Goal: Task Accomplishment & Management: Manage account settings

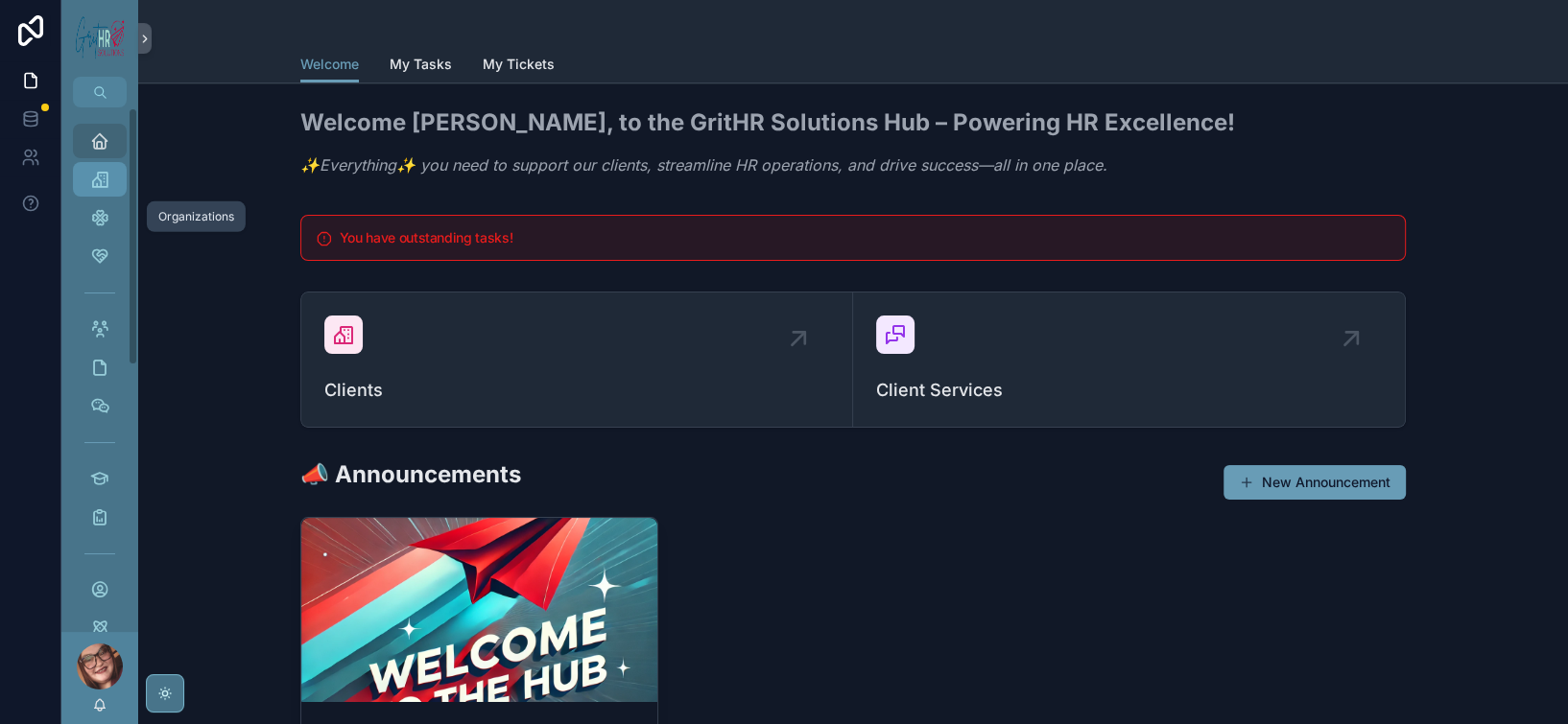
click at [109, 189] on icon "scrollable content" at bounding box center [99, 179] width 19 height 19
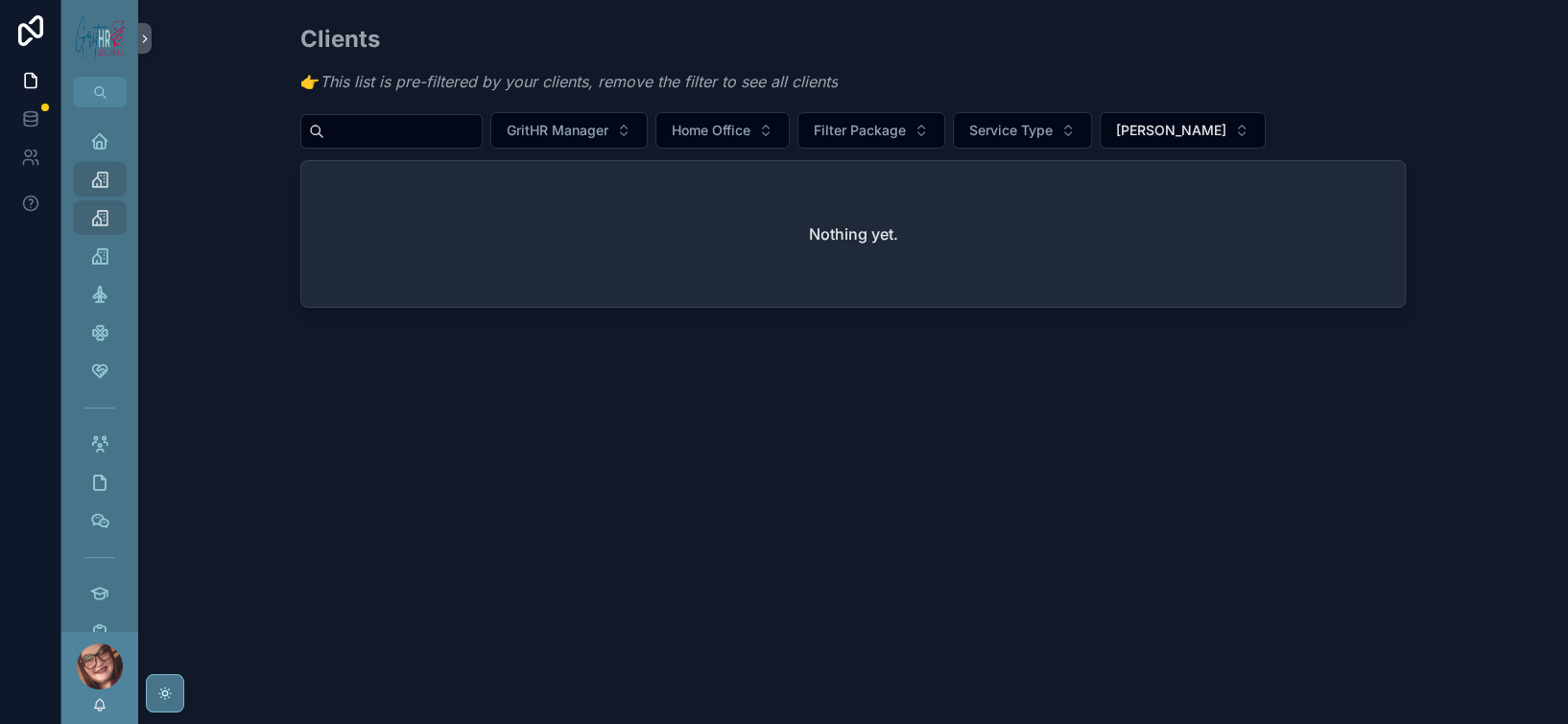
click at [406, 145] on input "scrollable content" at bounding box center [403, 131] width 157 height 27
click at [1226, 140] on span "[PERSON_NAME][MEDICAL_DATA]" at bounding box center [1171, 130] width 110 height 19
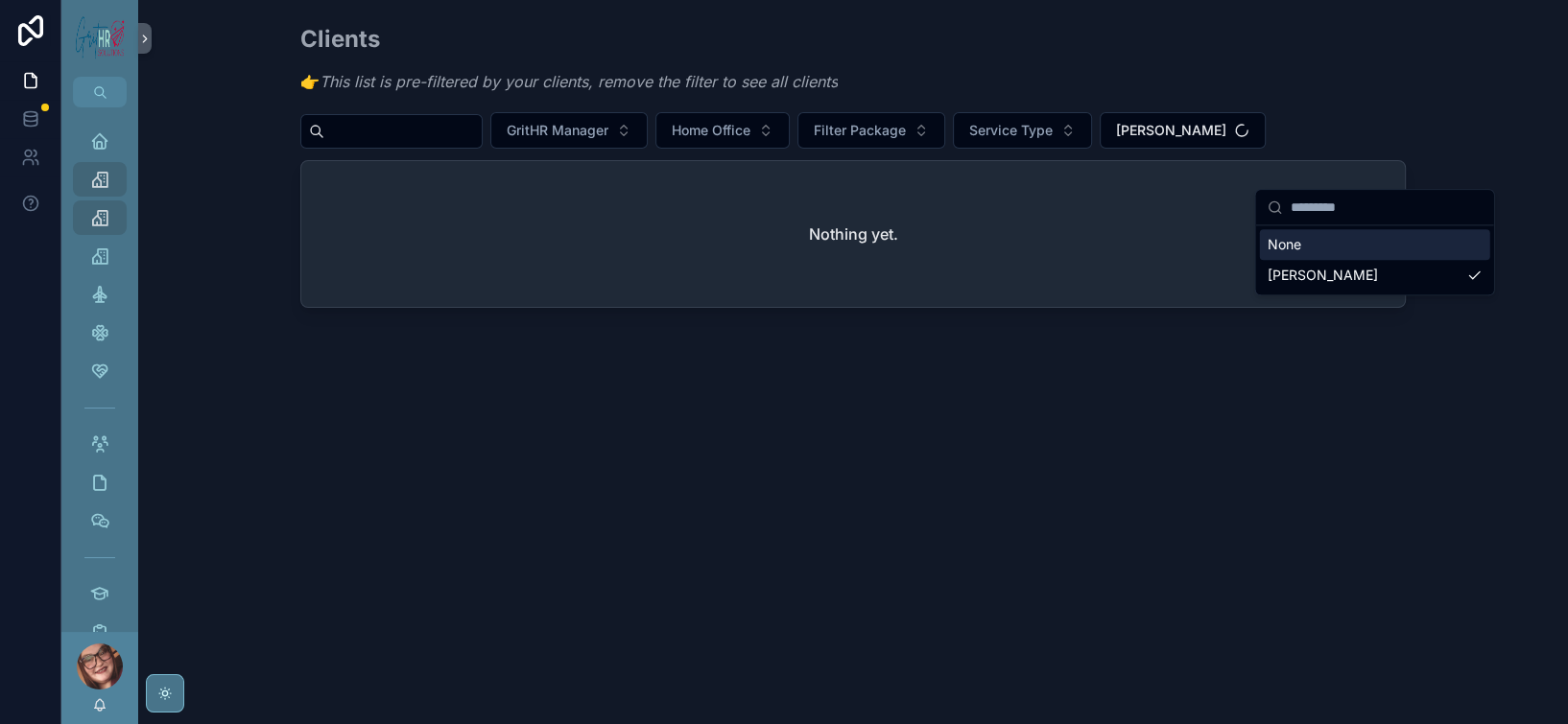
click at [1332, 250] on div "None" at bounding box center [1374, 244] width 230 height 31
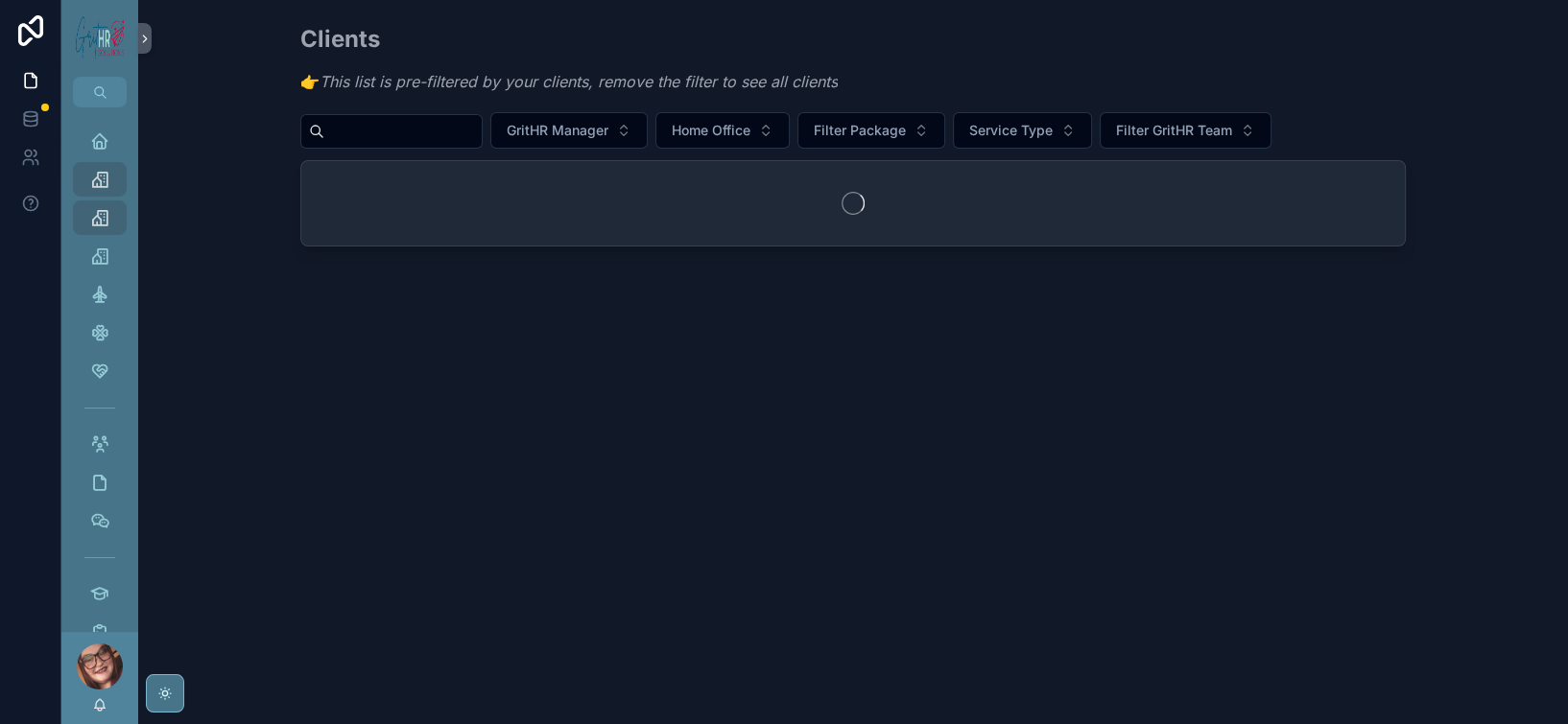
click at [426, 145] on input "scrollable content" at bounding box center [403, 131] width 157 height 27
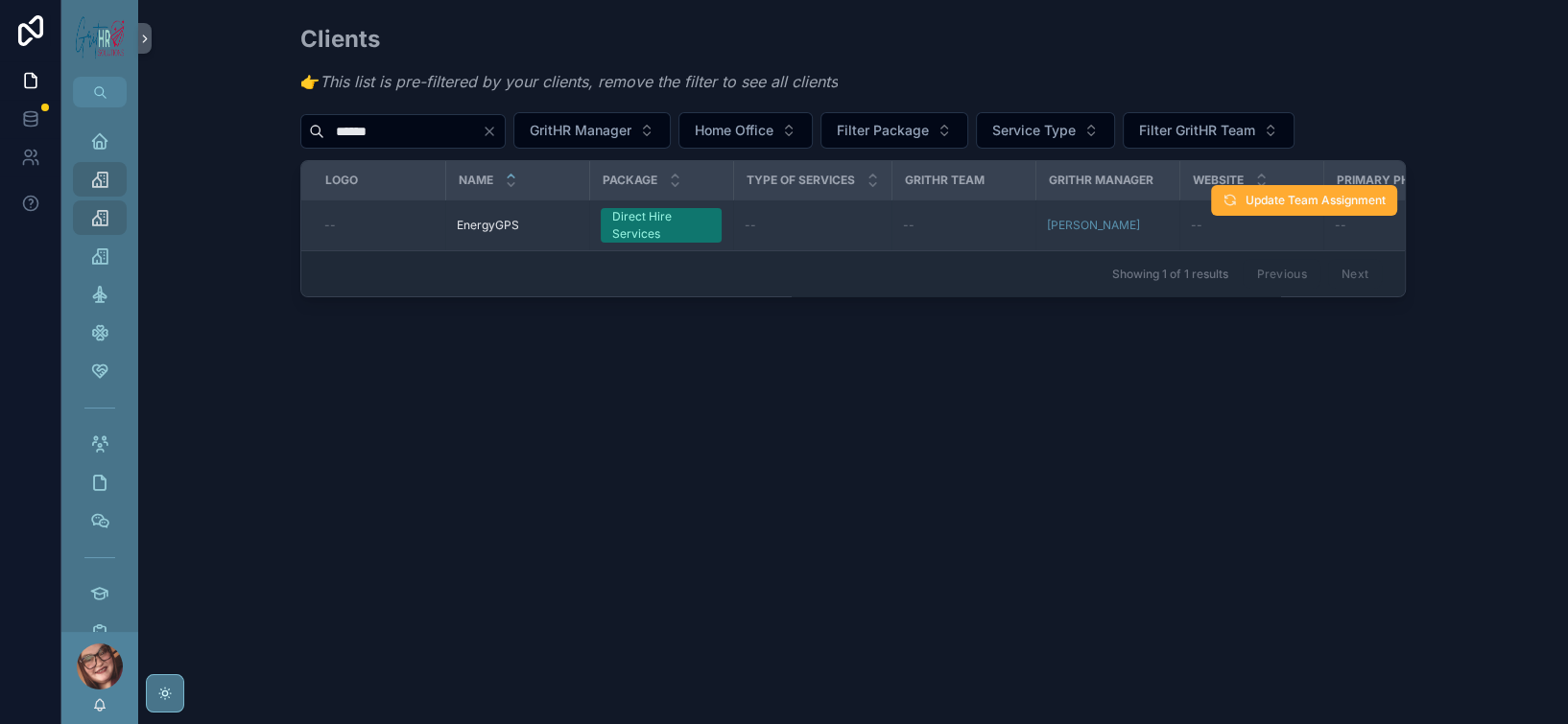
type input "******"
click at [457, 233] on span "EnergyGPS" at bounding box center [488, 225] width 63 height 15
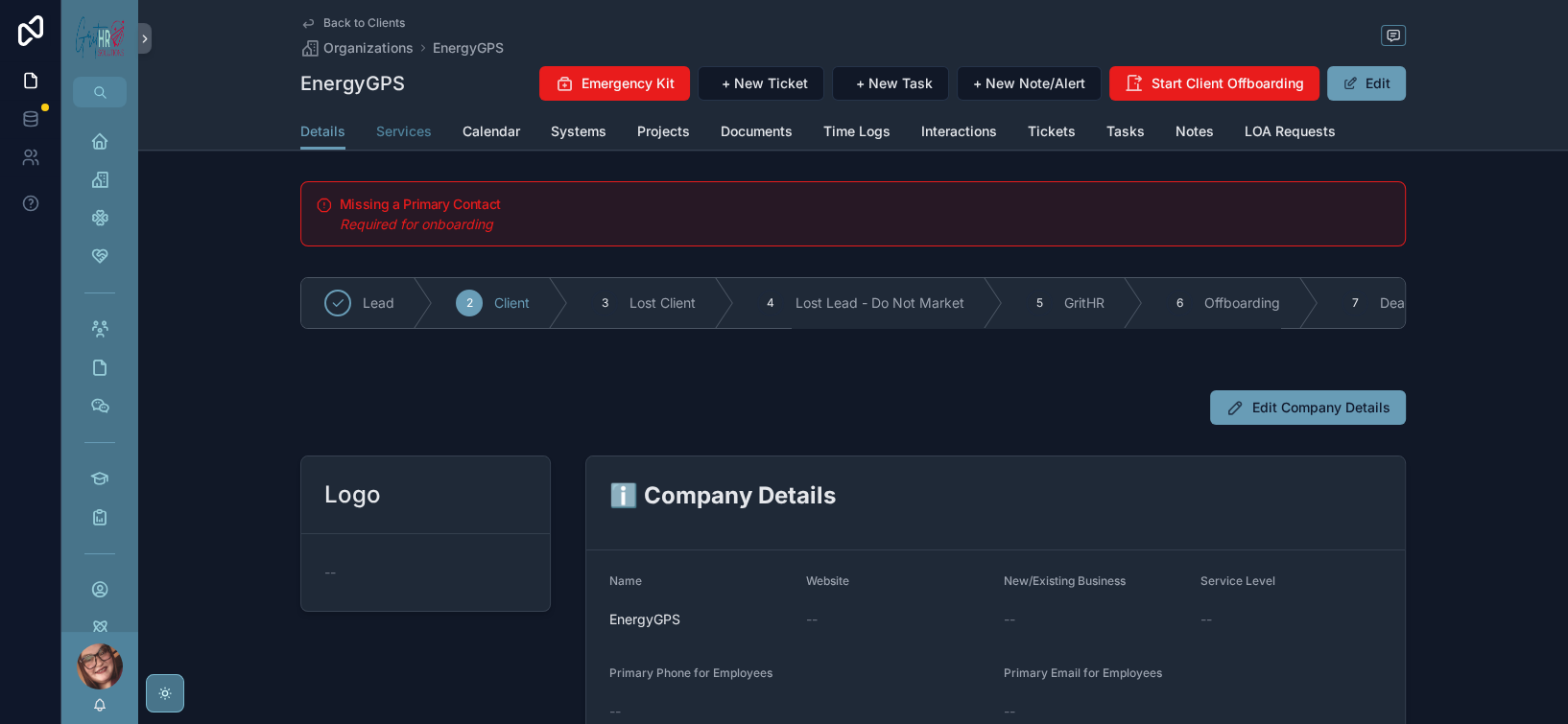
click at [376, 141] on span "Services" at bounding box center [404, 130] width 56 height 19
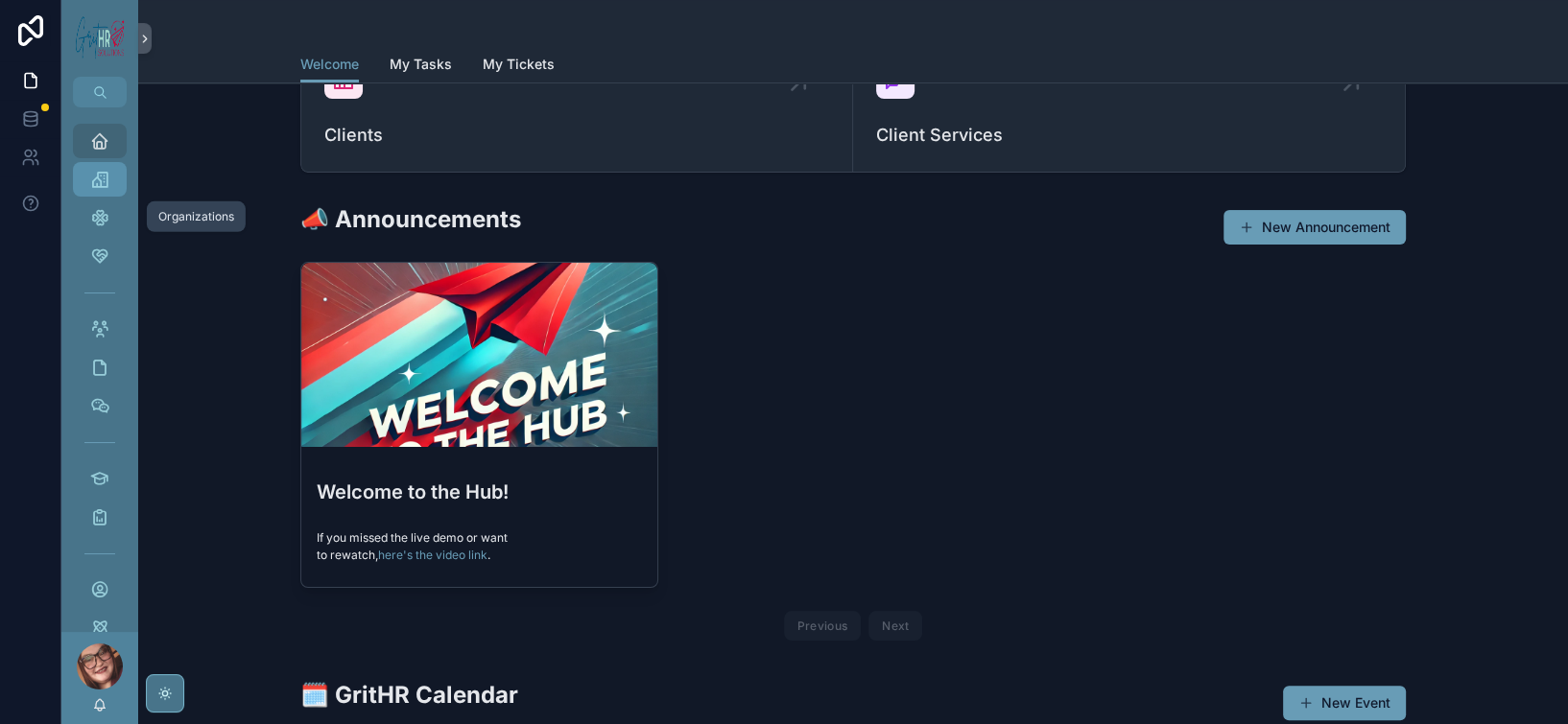
click at [109, 189] on icon "scrollable content" at bounding box center [99, 179] width 19 height 19
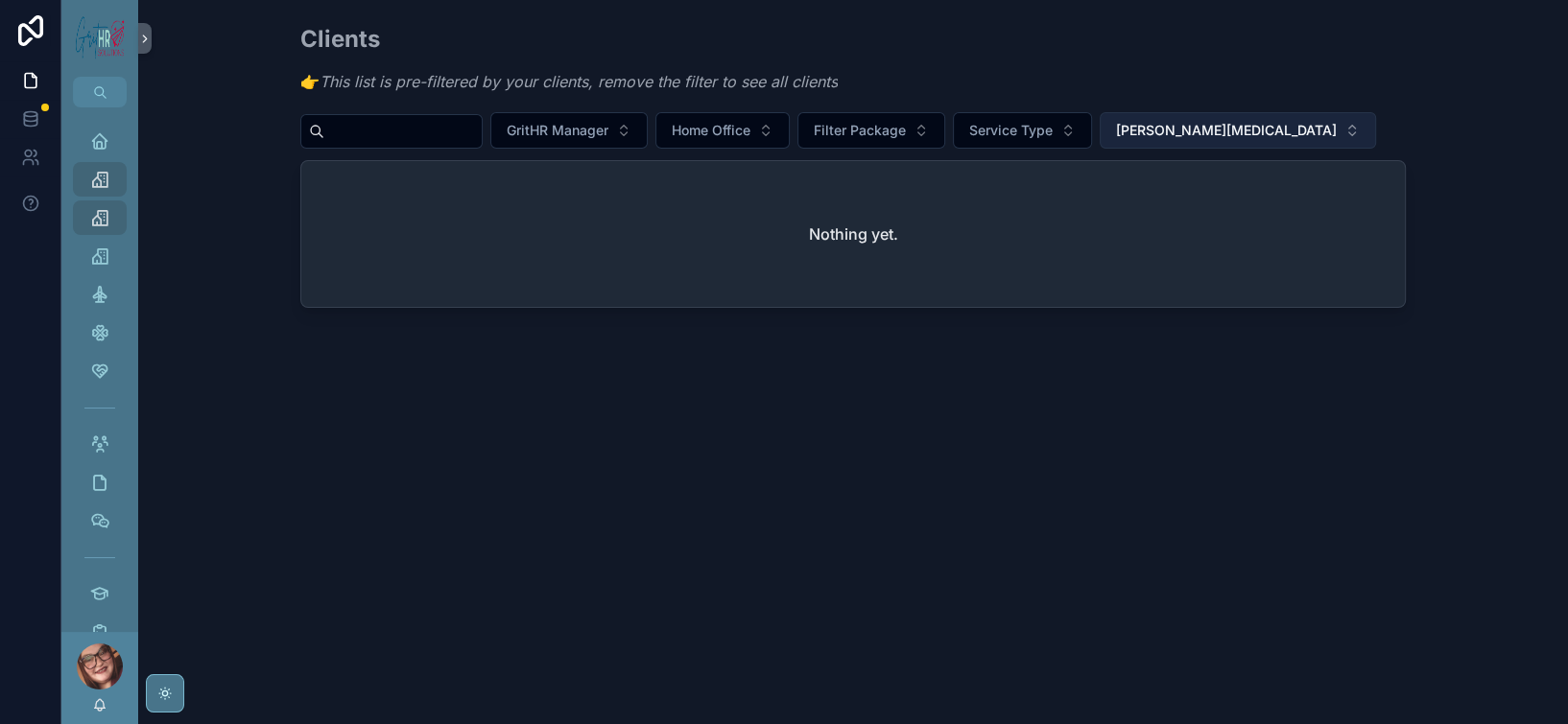
click at [1336, 140] on span "[PERSON_NAME][MEDICAL_DATA]" at bounding box center [1227, 130] width 221 height 19
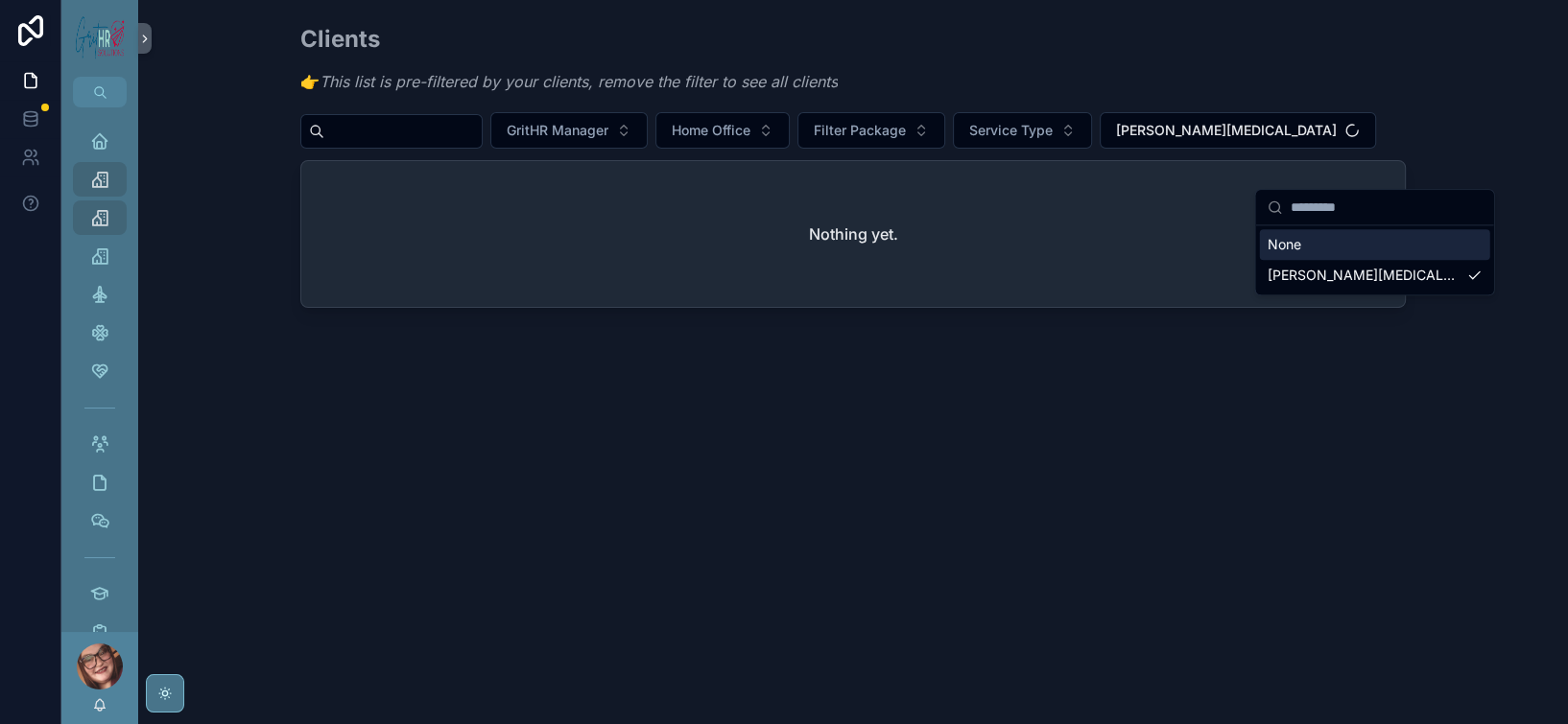
click at [1339, 257] on div "None" at bounding box center [1374, 244] width 230 height 31
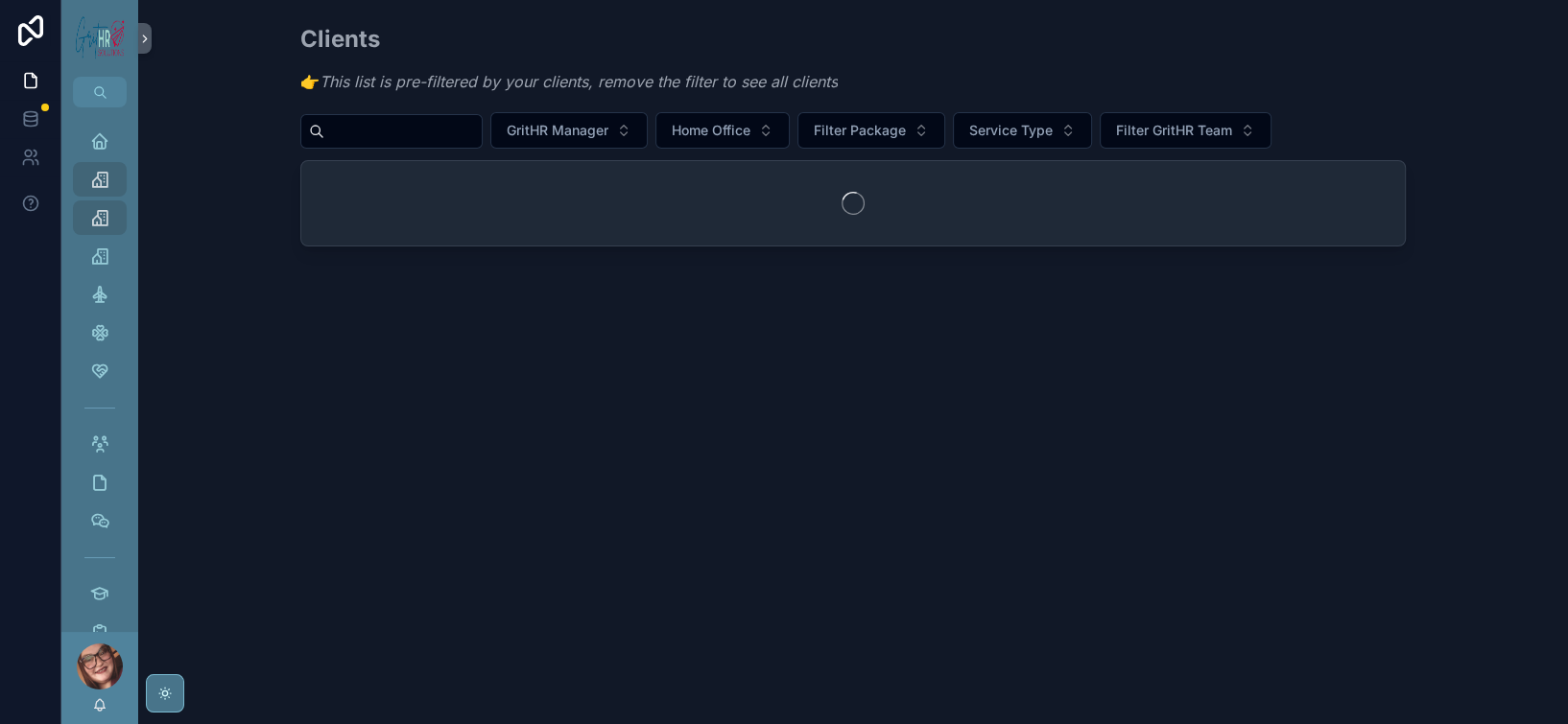
click at [332, 145] on input "scrollable content" at bounding box center [403, 131] width 157 height 27
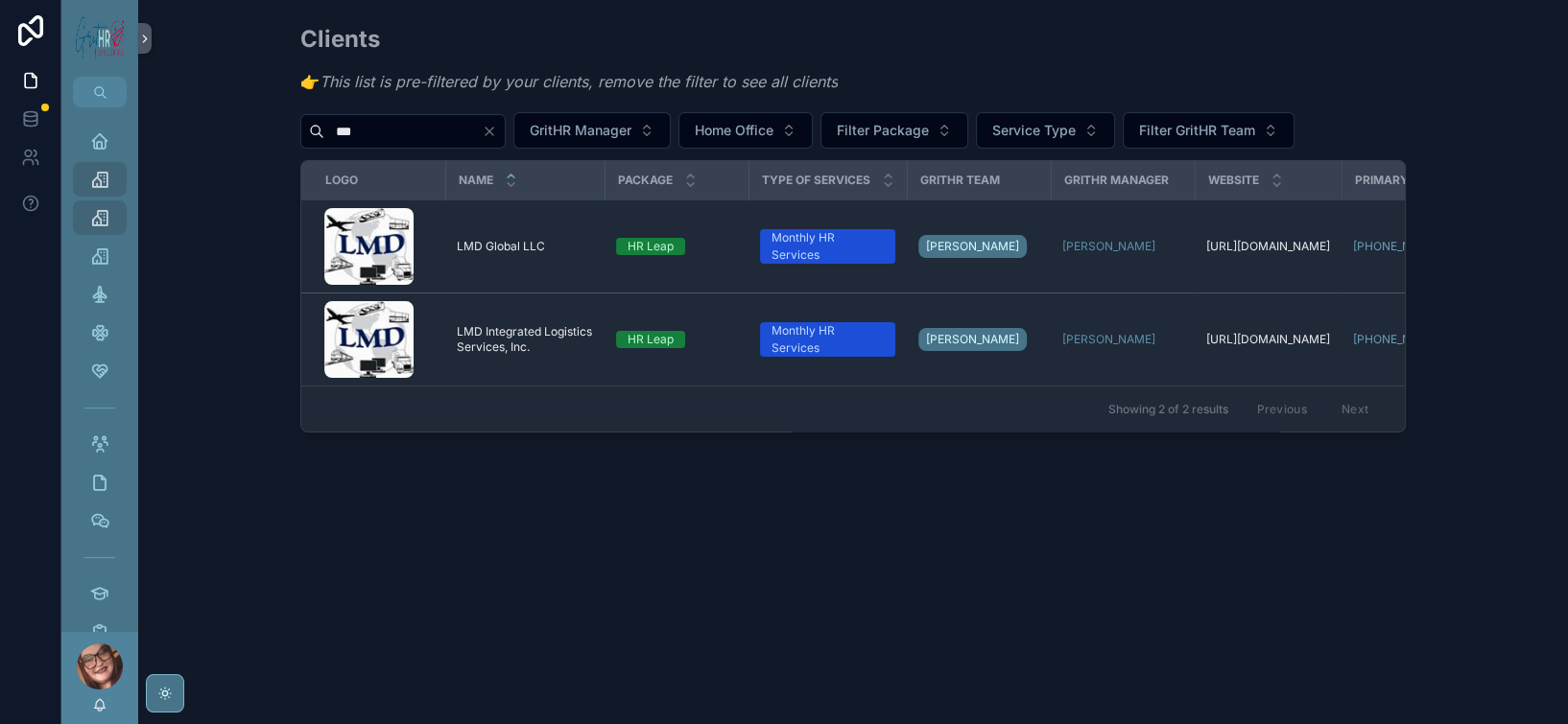
type input "***"
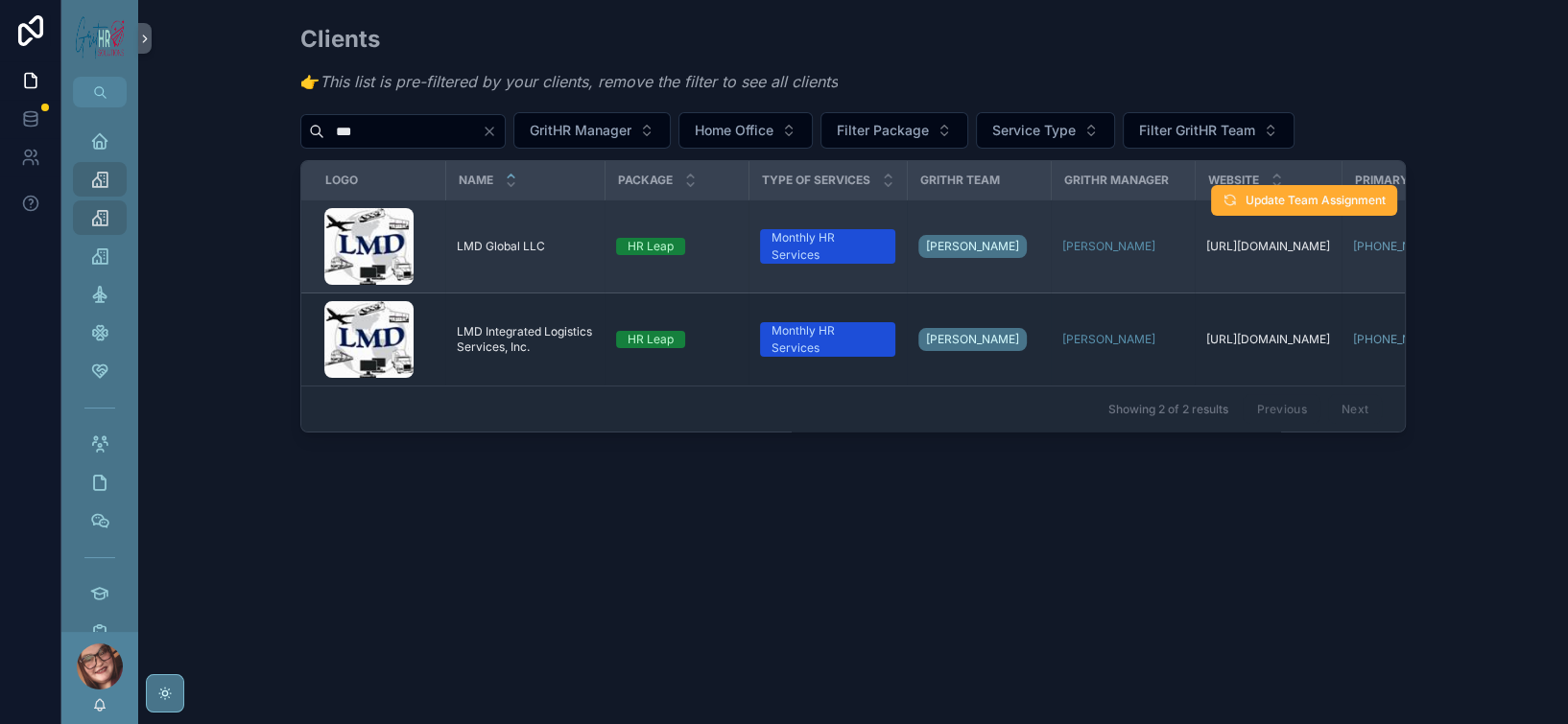
click at [457, 255] on span "LMD Global LLC" at bounding box center [500, 246] width 89 height 15
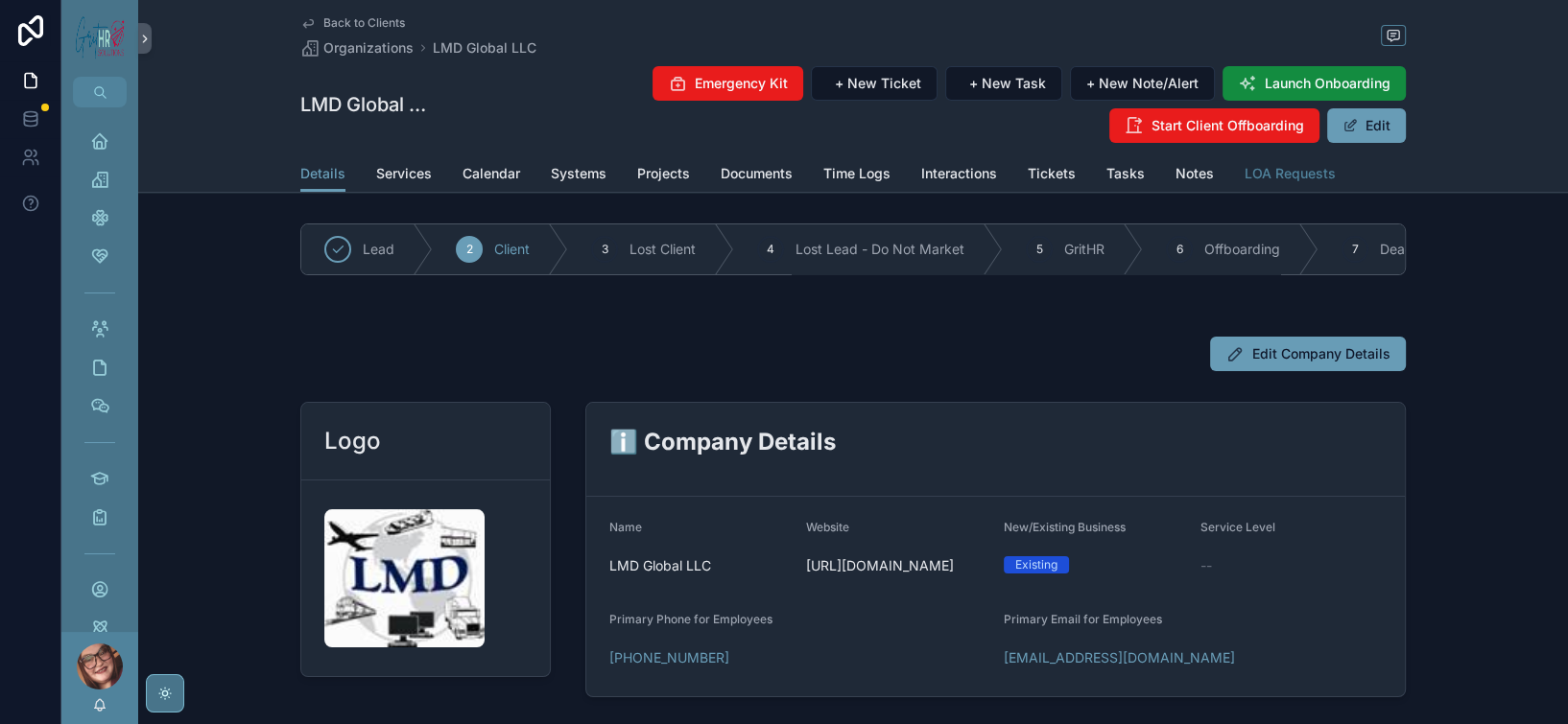
click at [1335, 183] on span "LOA Requests" at bounding box center [1290, 173] width 92 height 19
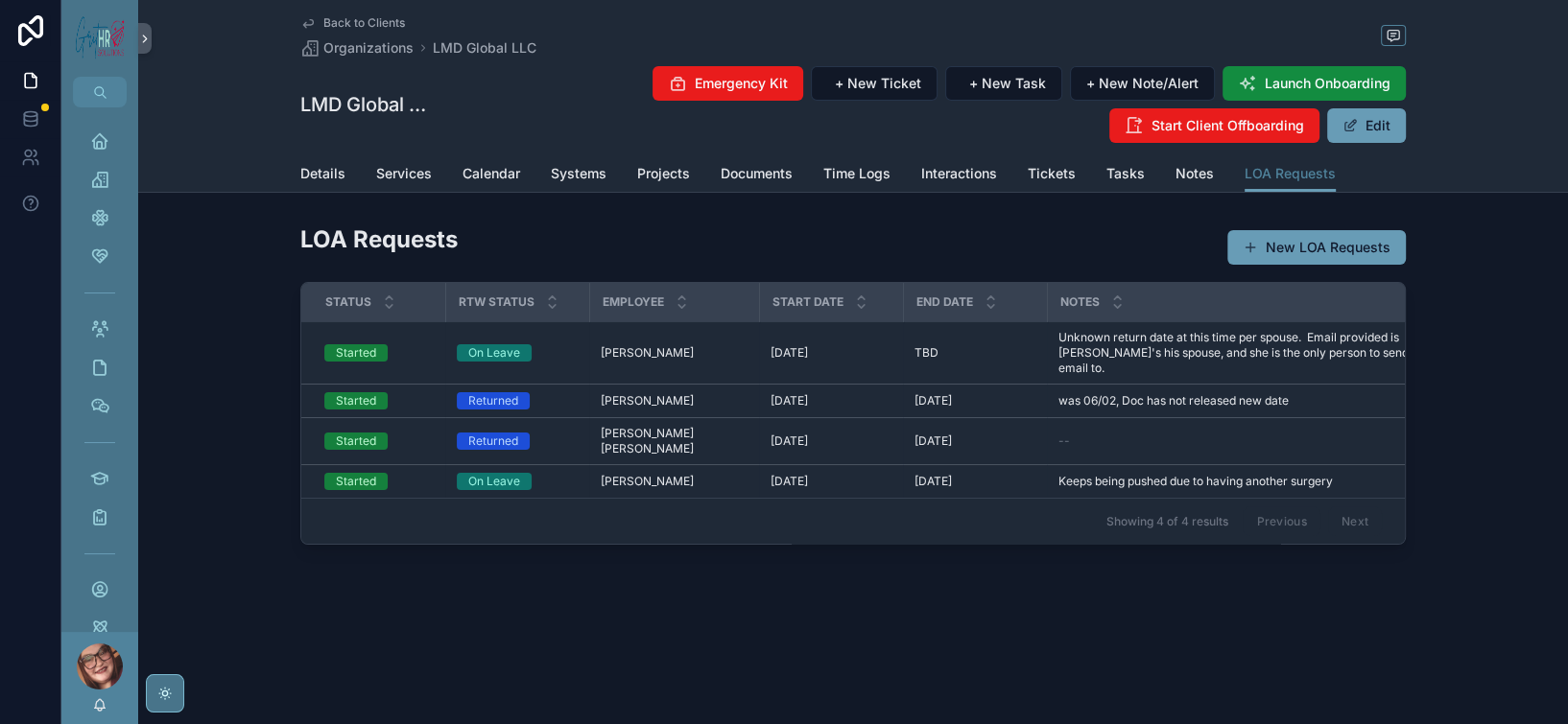
scroll to position [127, 0]
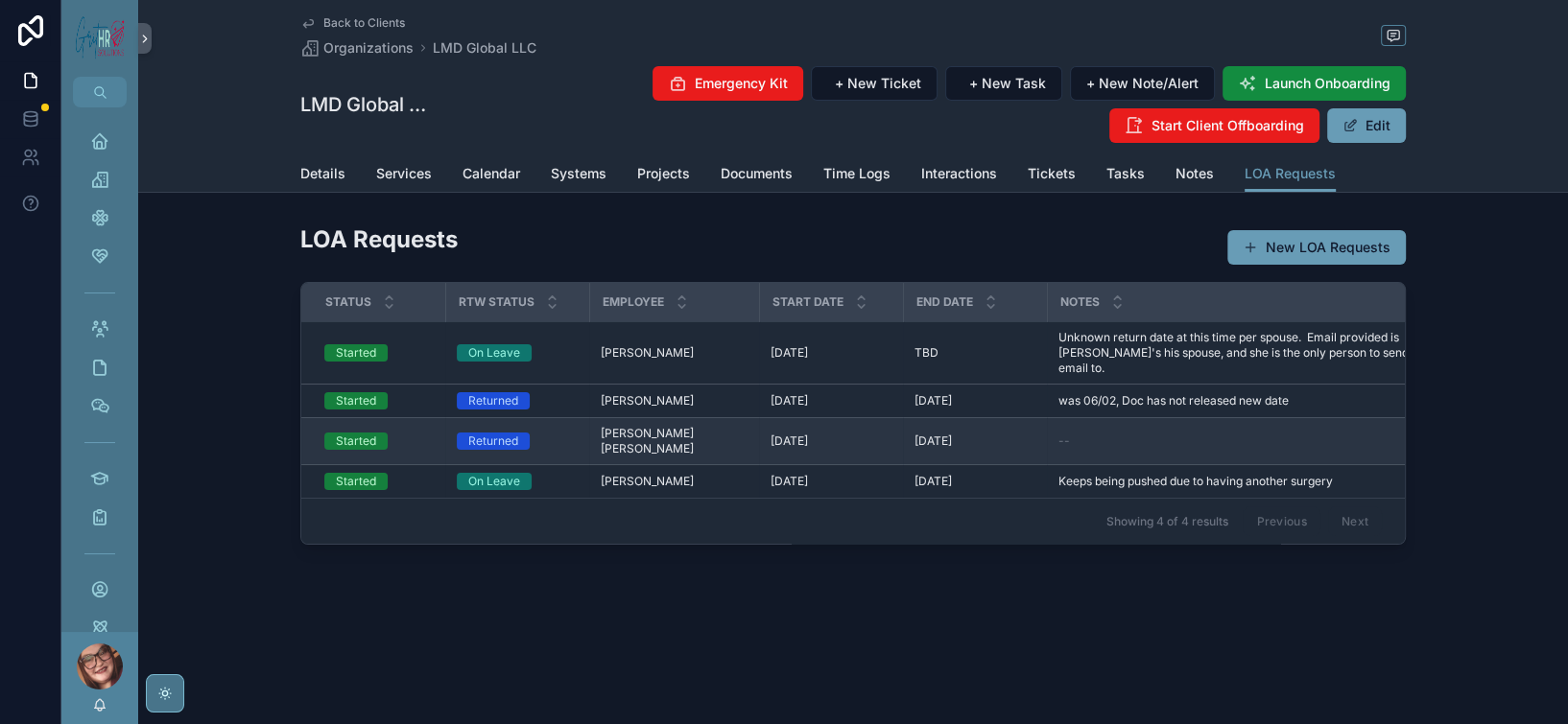
click at [601, 426] on span "[PERSON_NAME] [PERSON_NAME]" at bounding box center [675, 441] width 147 height 31
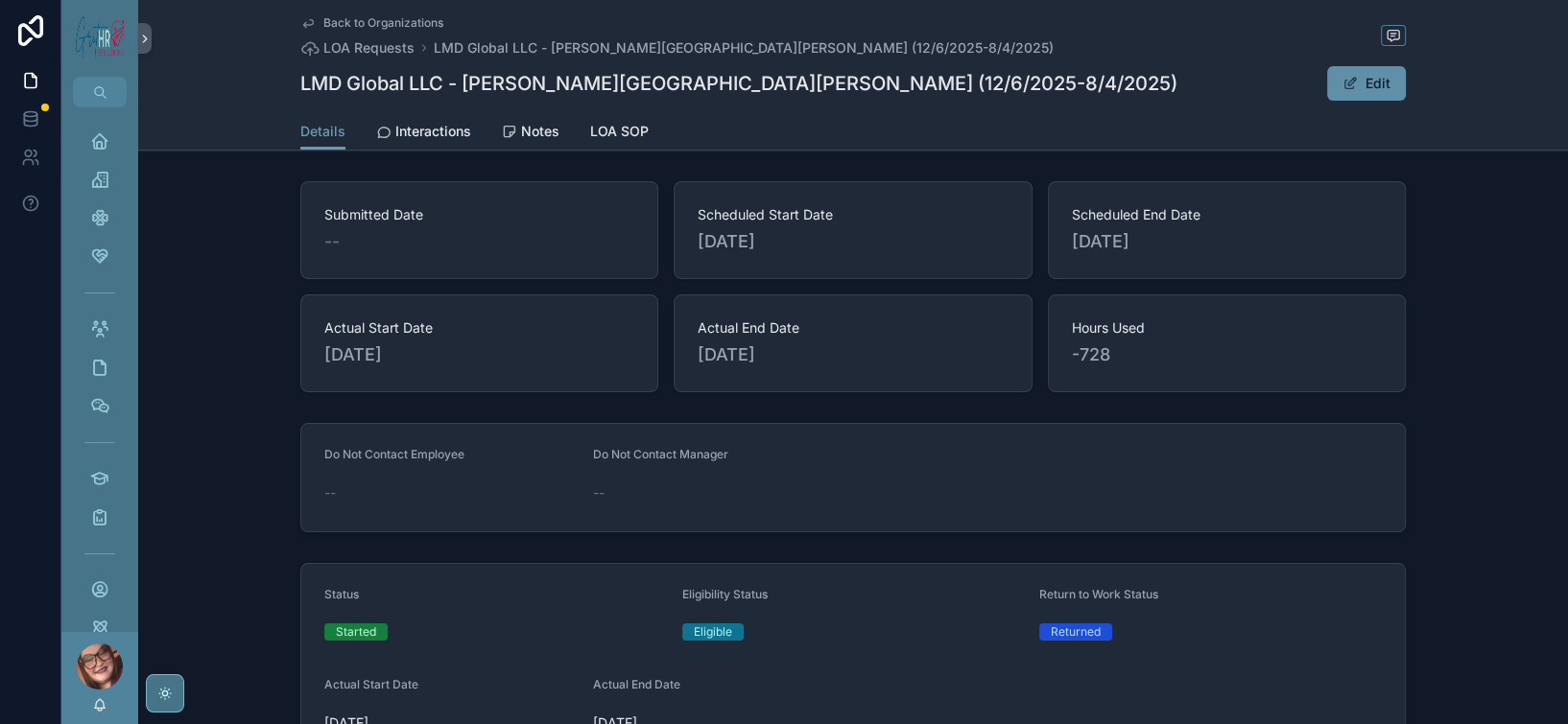
click at [1406, 84] on button "Edit" at bounding box center [1366, 84] width 79 height 35
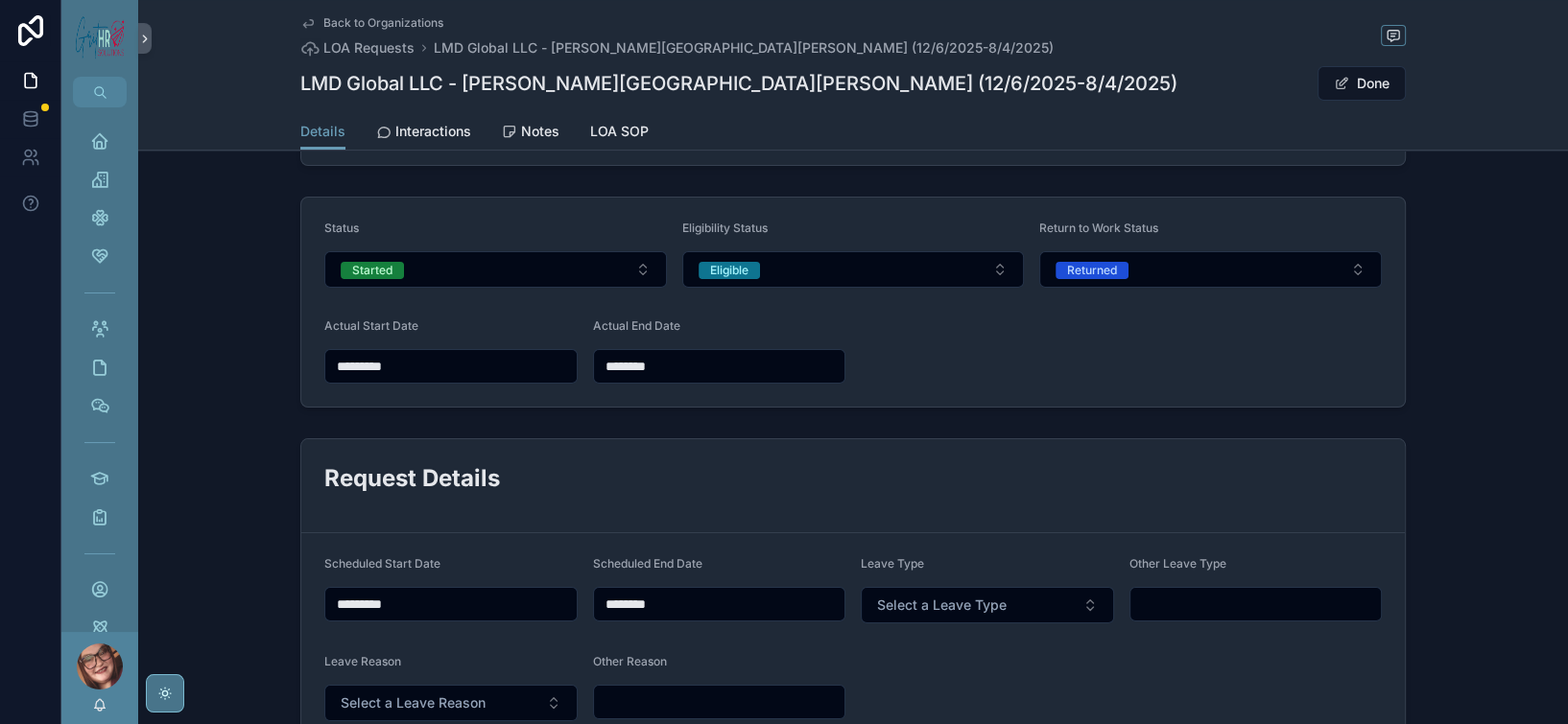
scroll to position [384, 0]
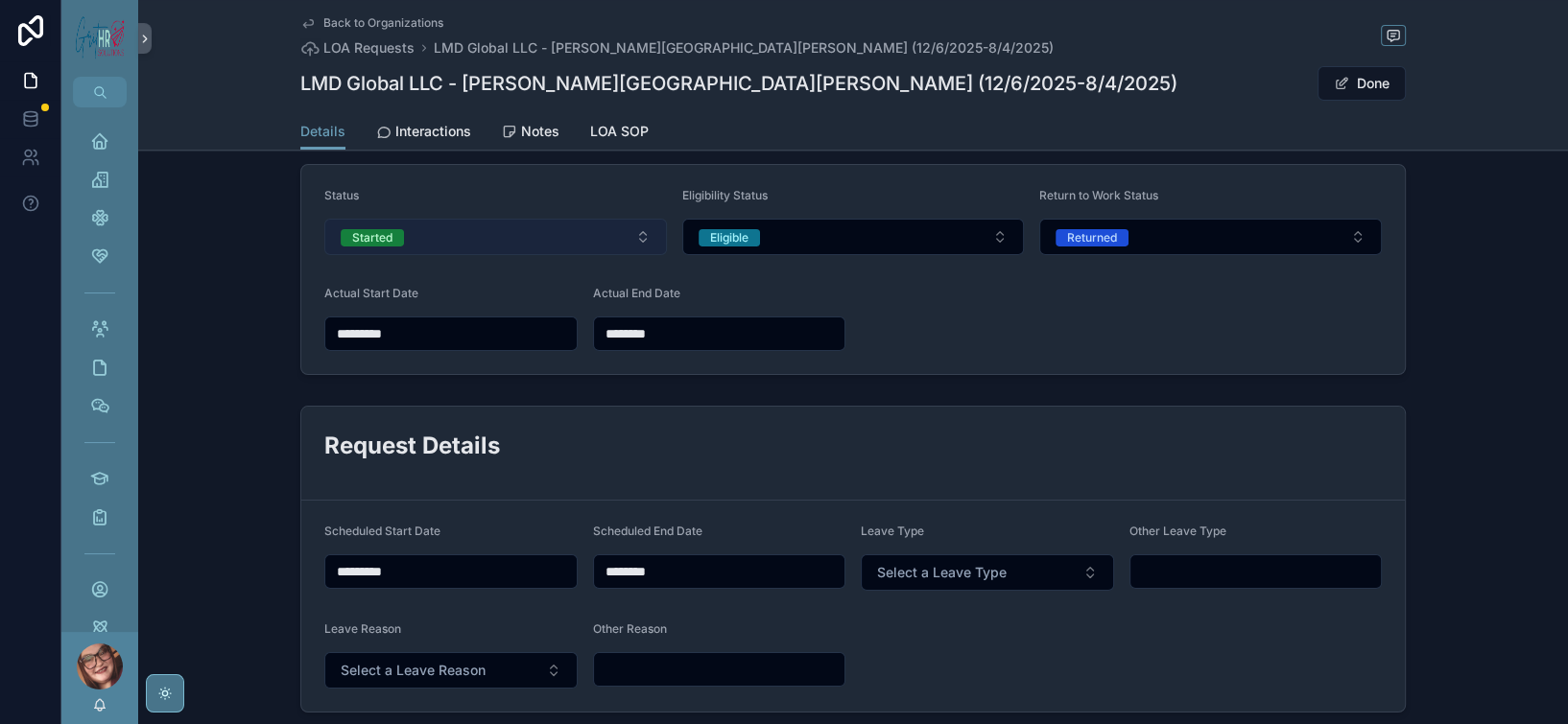
click at [525, 256] on button "Started" at bounding box center [495, 237] width 342 height 37
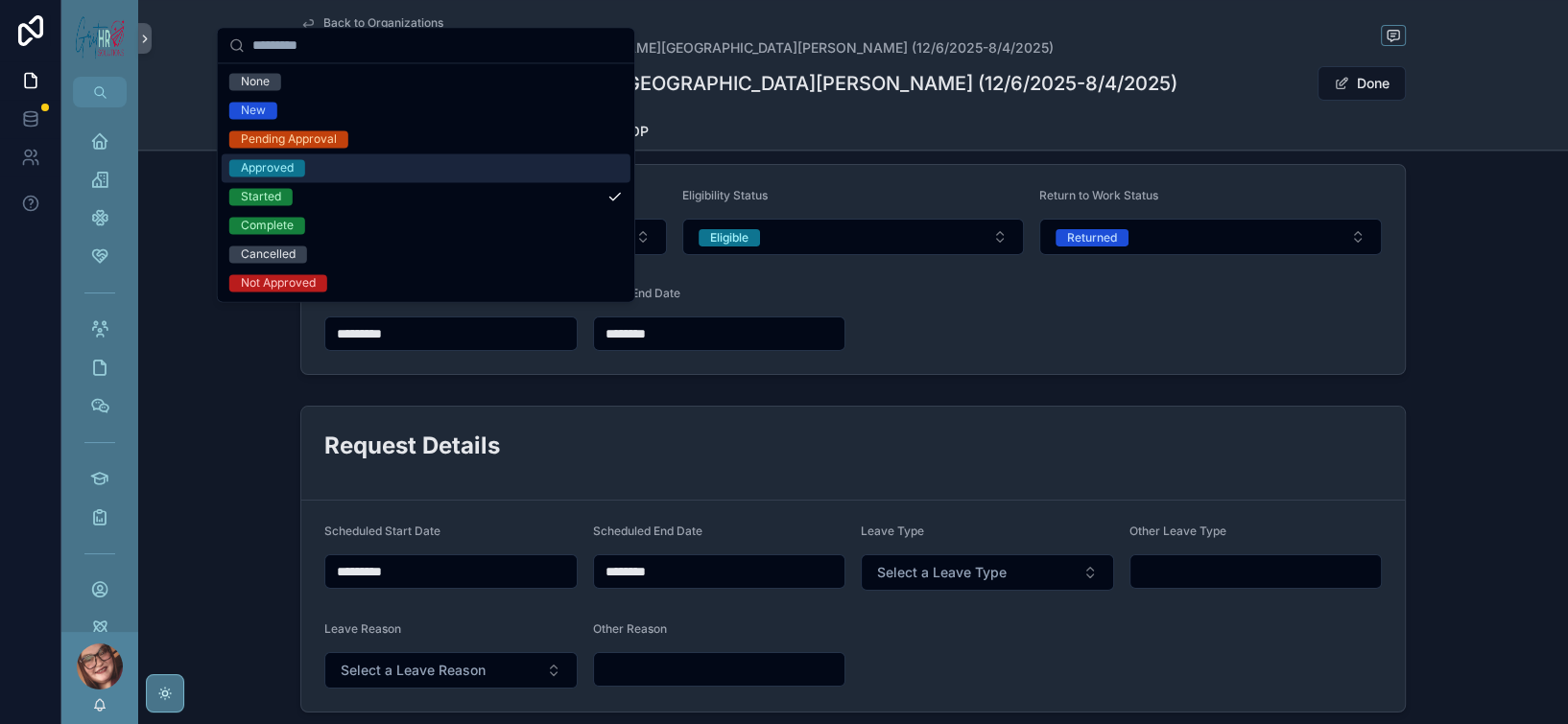
scroll to position [9, 0]
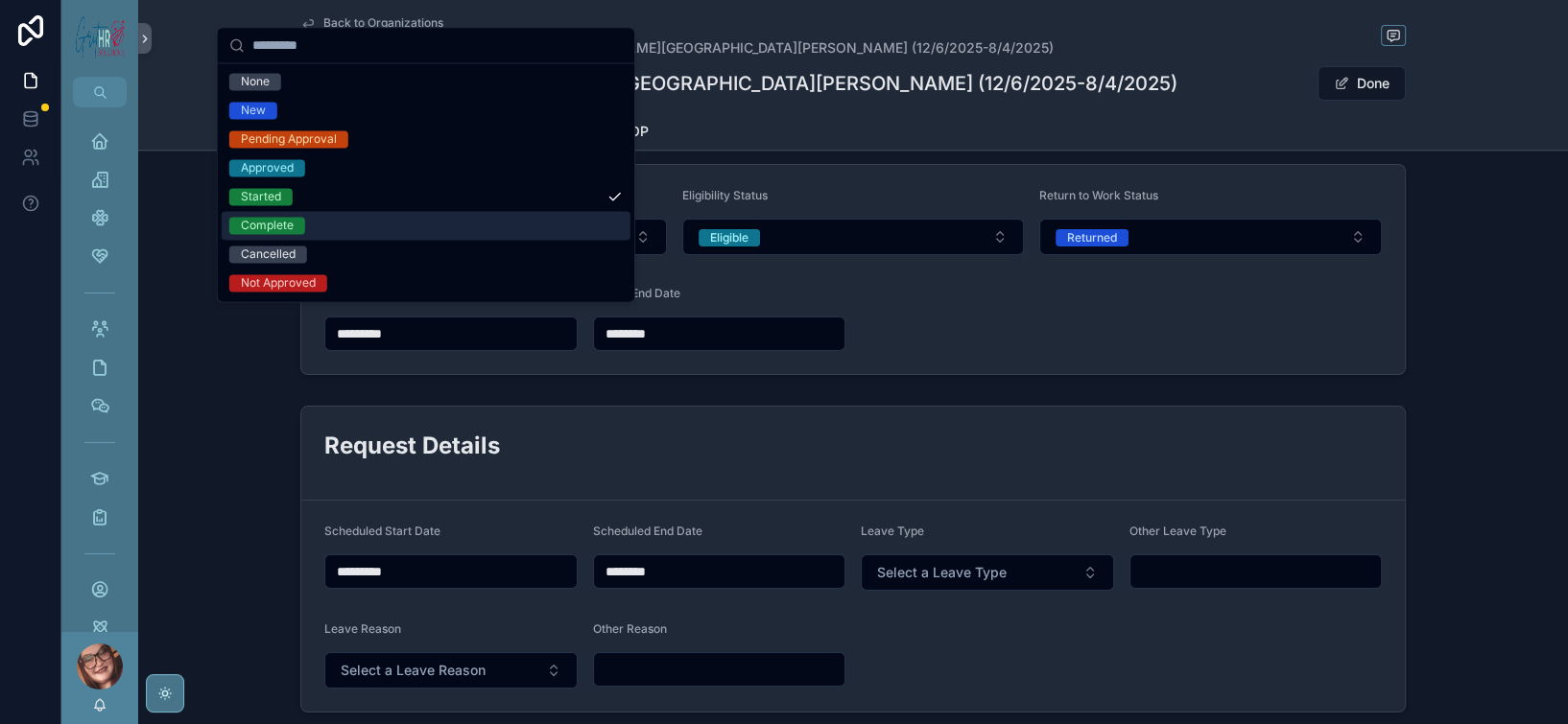
click at [378, 240] on div "Complete" at bounding box center [426, 225] width 409 height 29
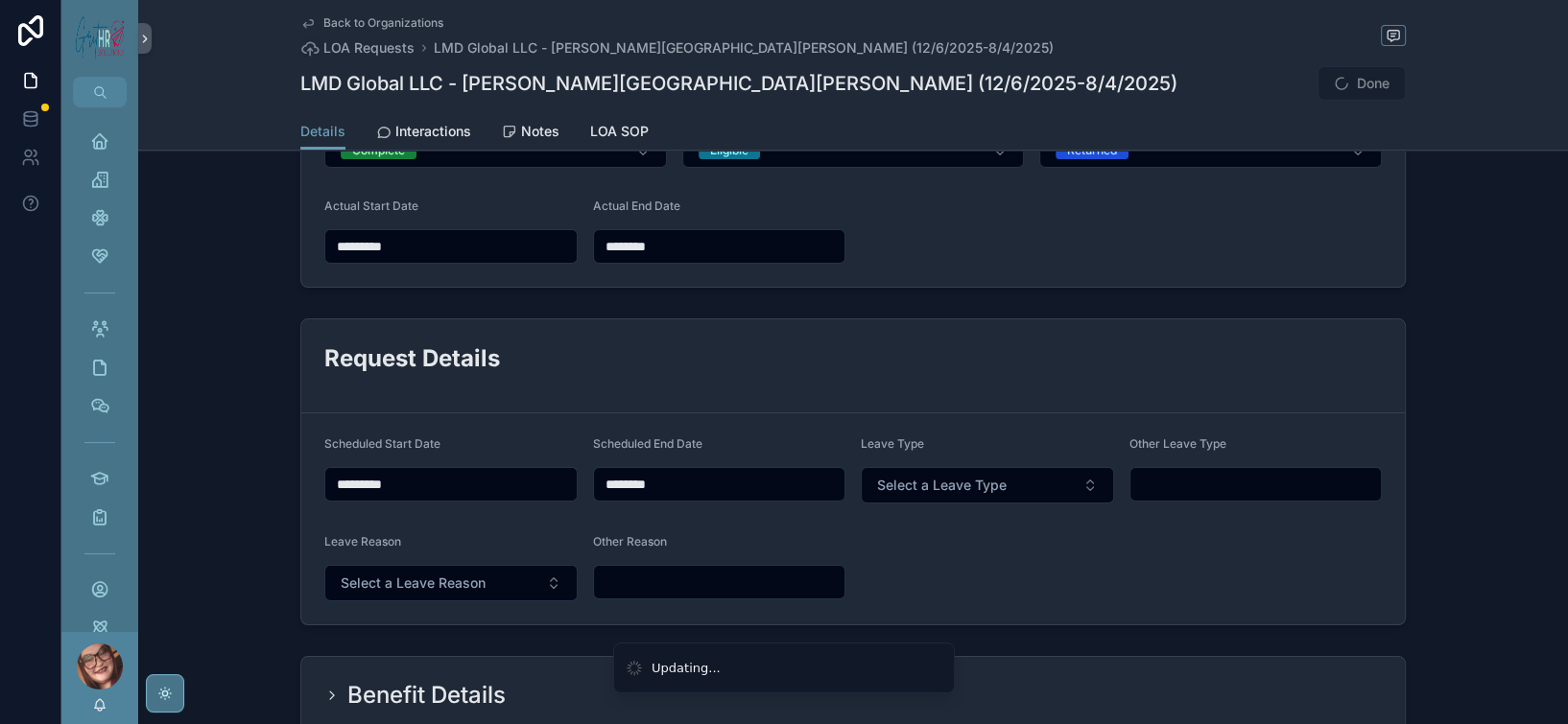
scroll to position [511, 0]
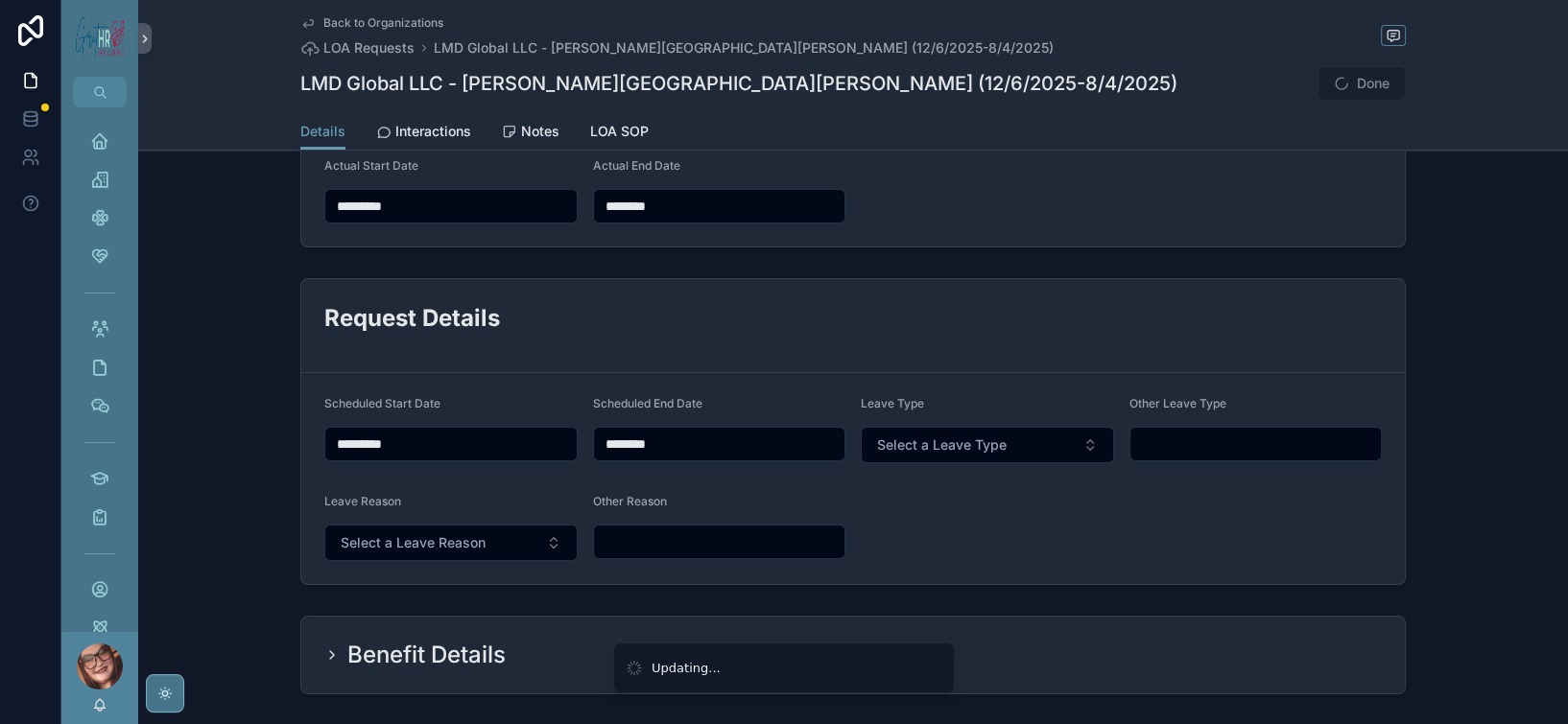
click at [1287, 127] on button "Returned" at bounding box center [1210, 109] width 342 height 37
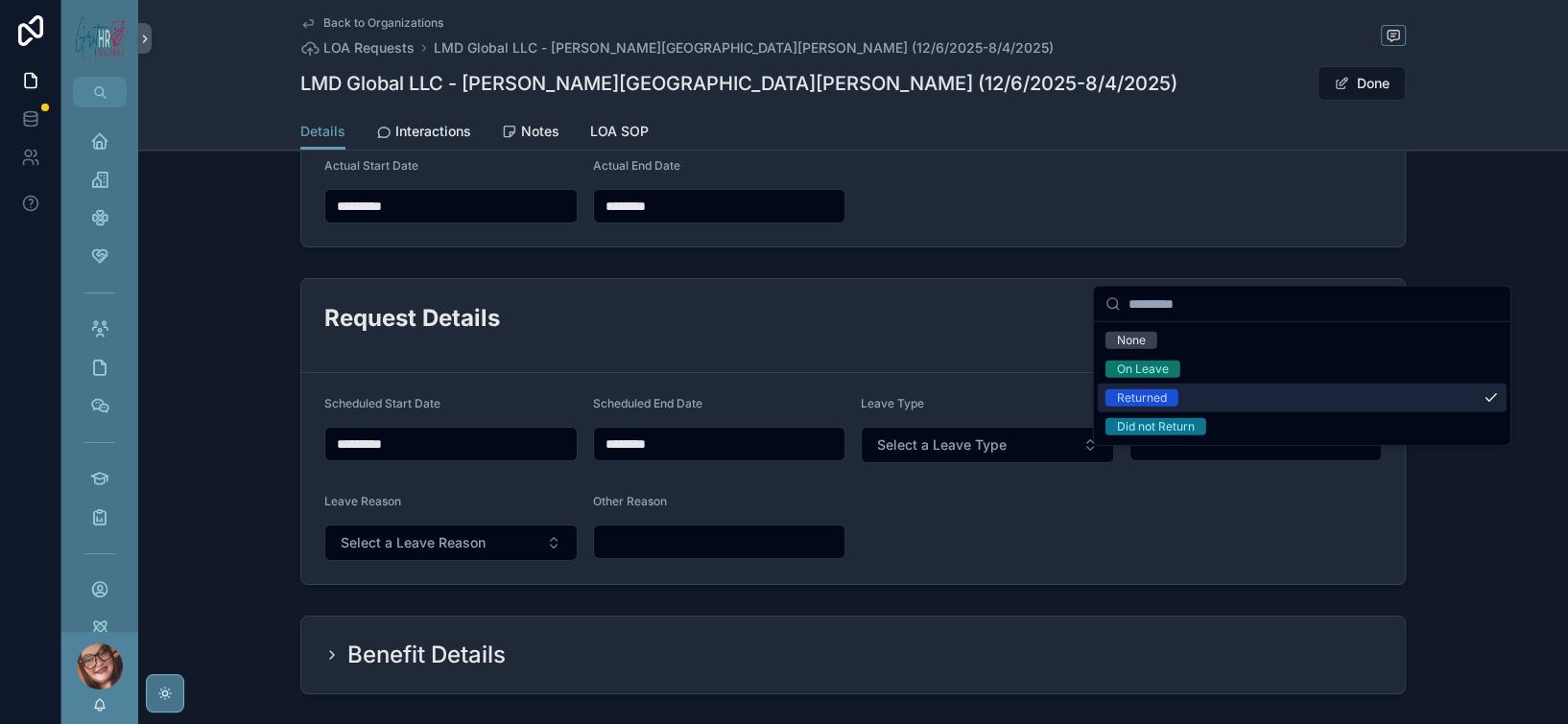
click at [1212, 413] on div "Returned" at bounding box center [1301, 398] width 409 height 29
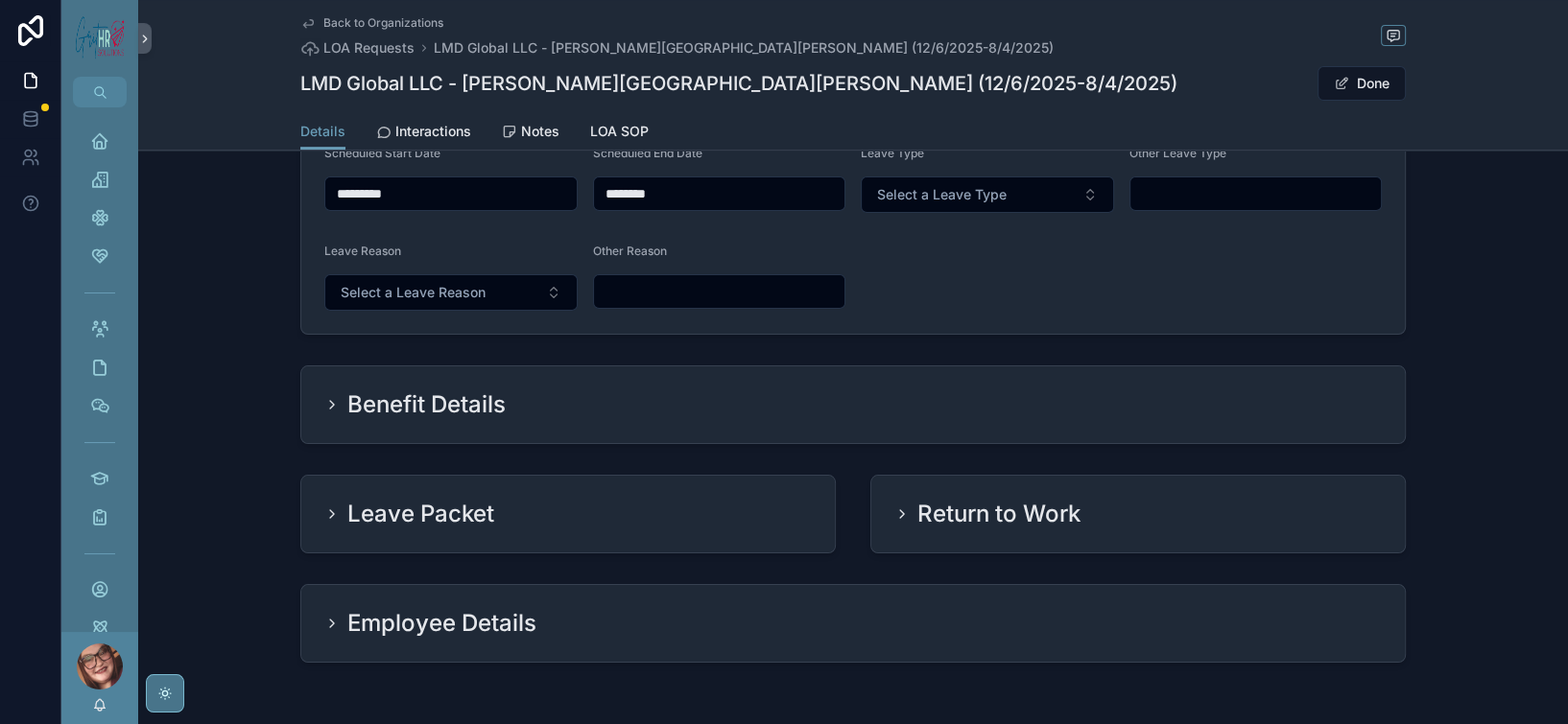
scroll to position [768, 0]
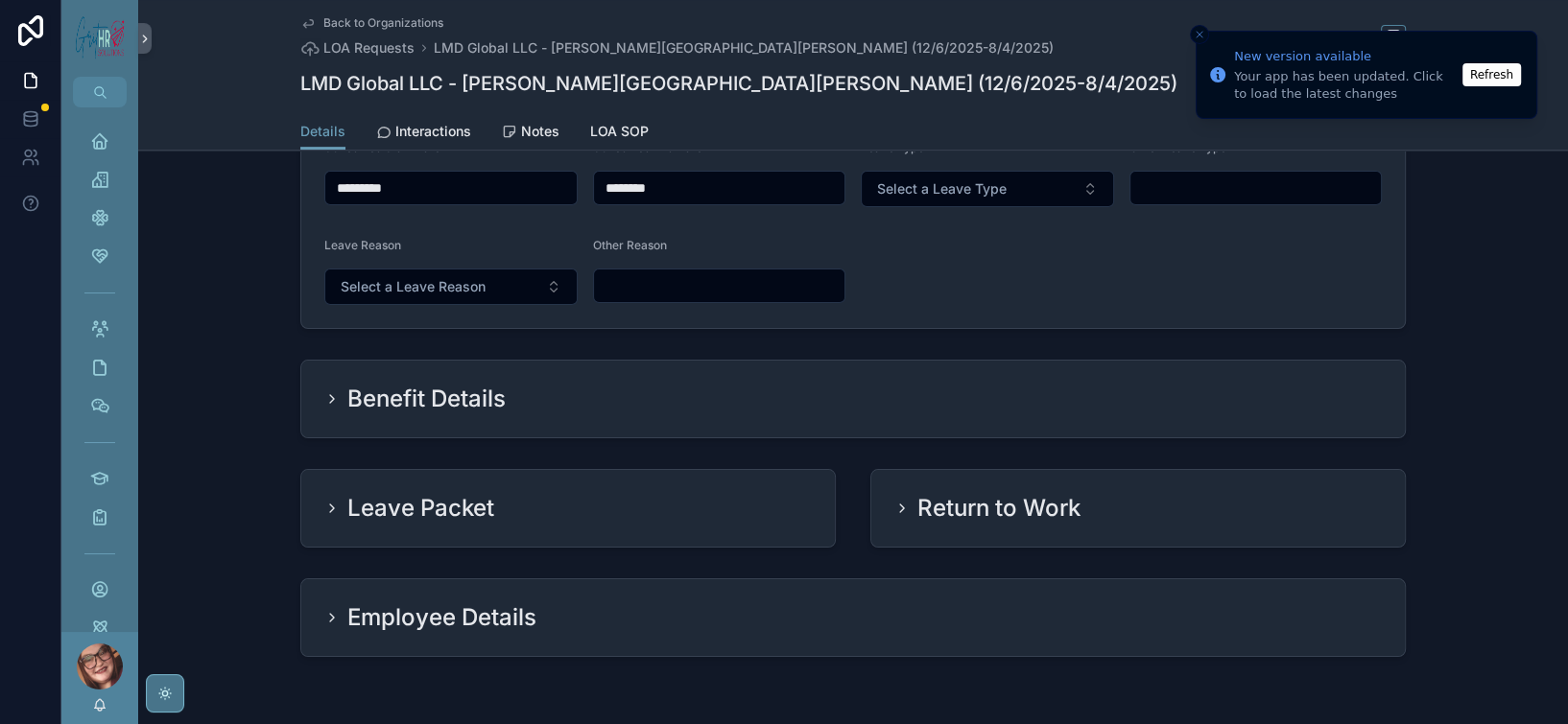
click at [428, 202] on input "*********" at bounding box center [451, 188] width 252 height 27
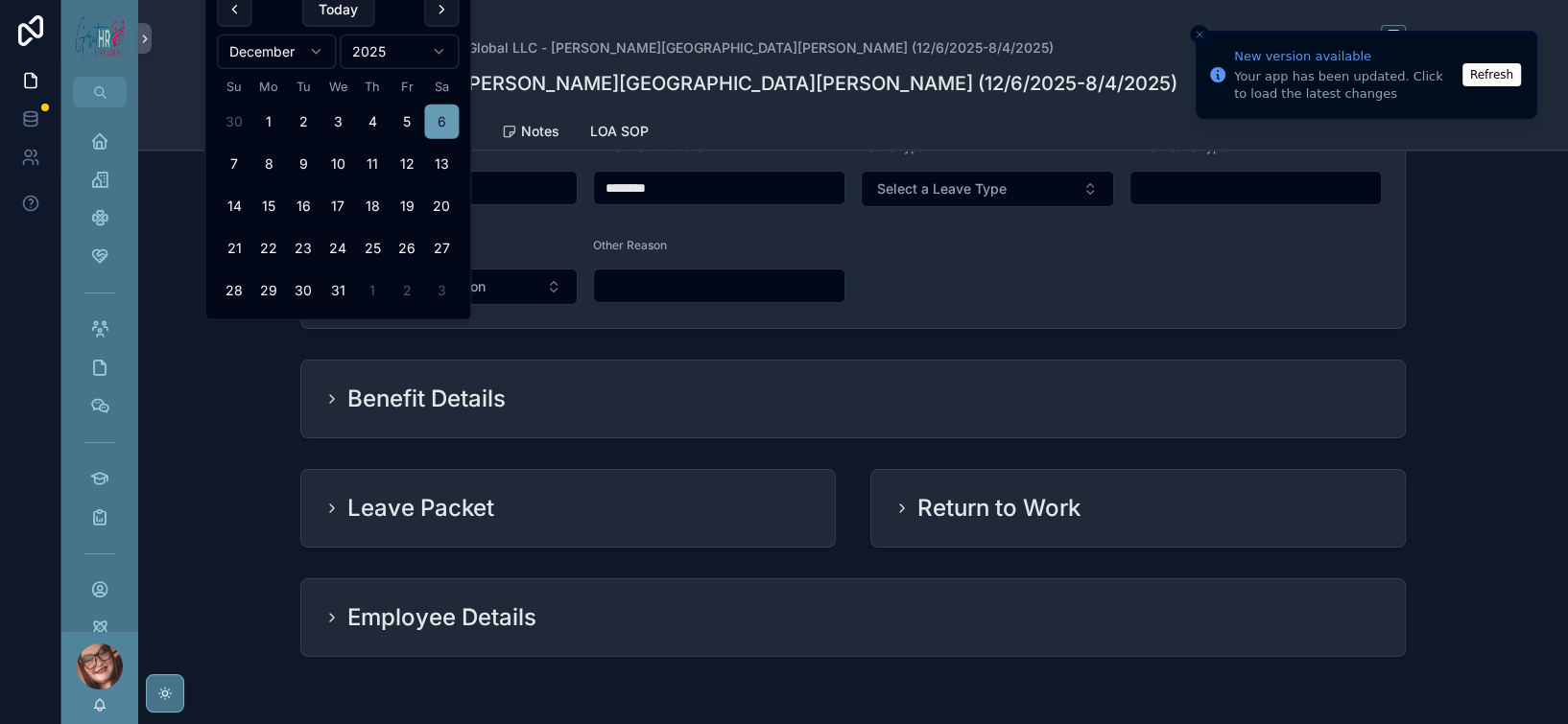
click at [418, 62] on html "New version available Your app has been updated. Click to load the latest chang…" at bounding box center [784, 362] width 1568 height 724
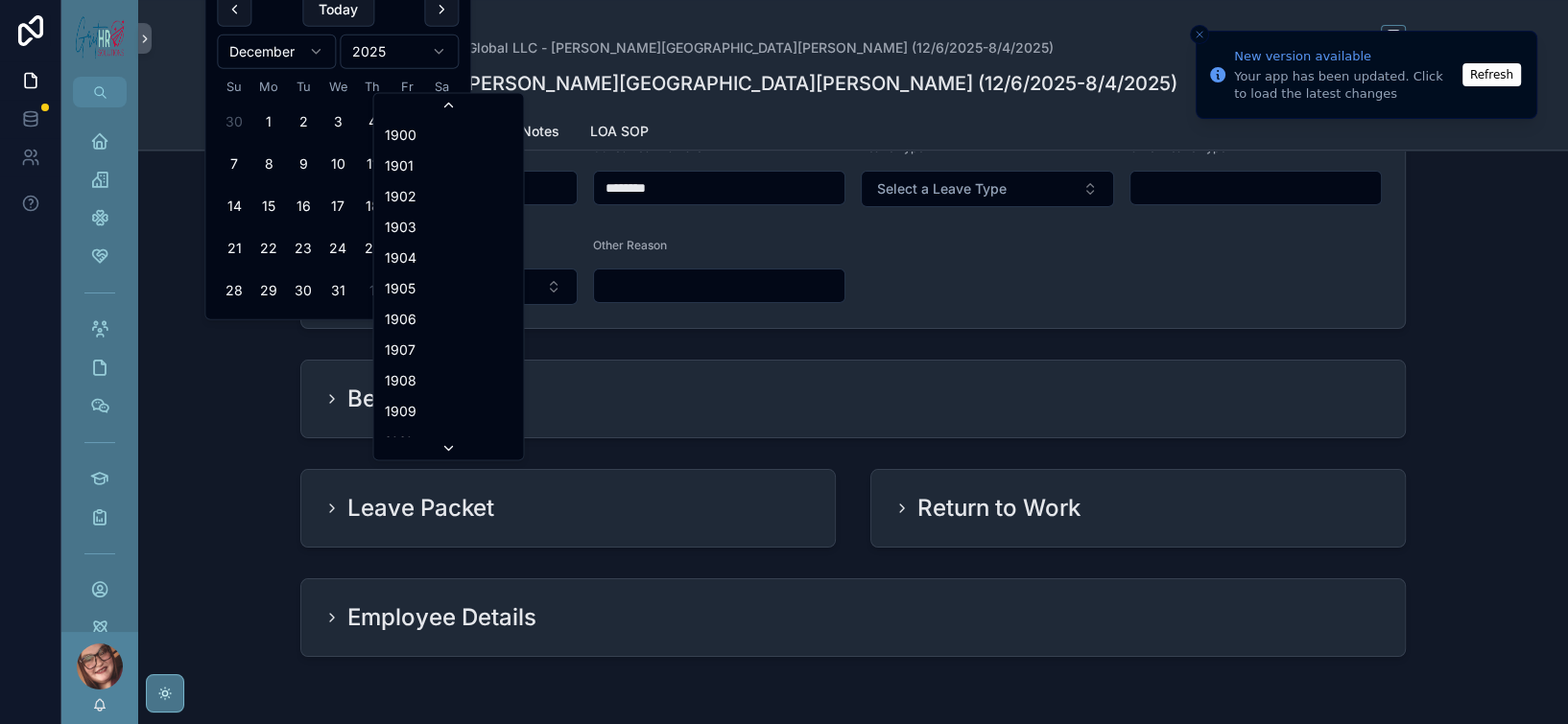
scroll to position [4436, 0]
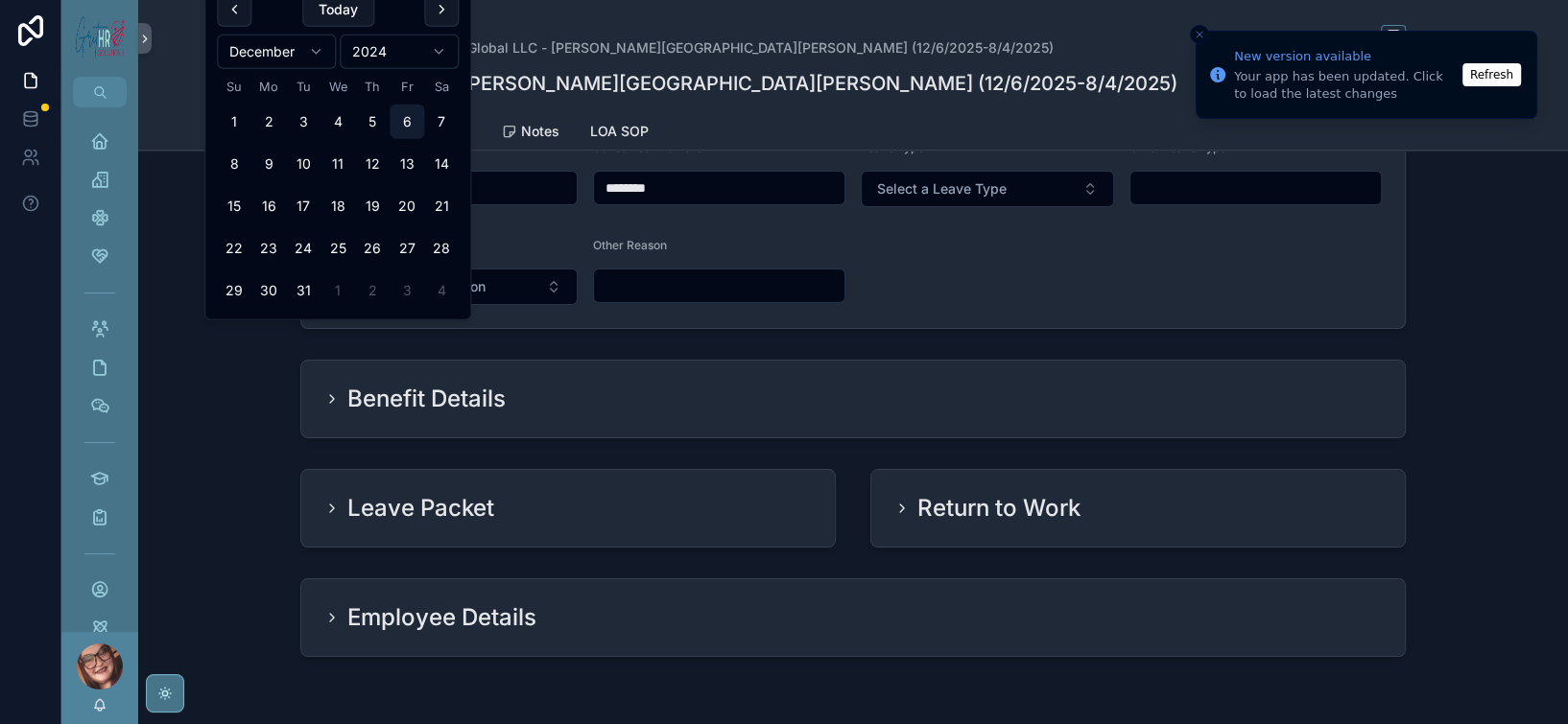
click at [424, 139] on button "6" at bounding box center [407, 121] width 35 height 35
type input "*********"
click at [963, 117] on div "Request Details" at bounding box center [853, 70] width 1103 height 94
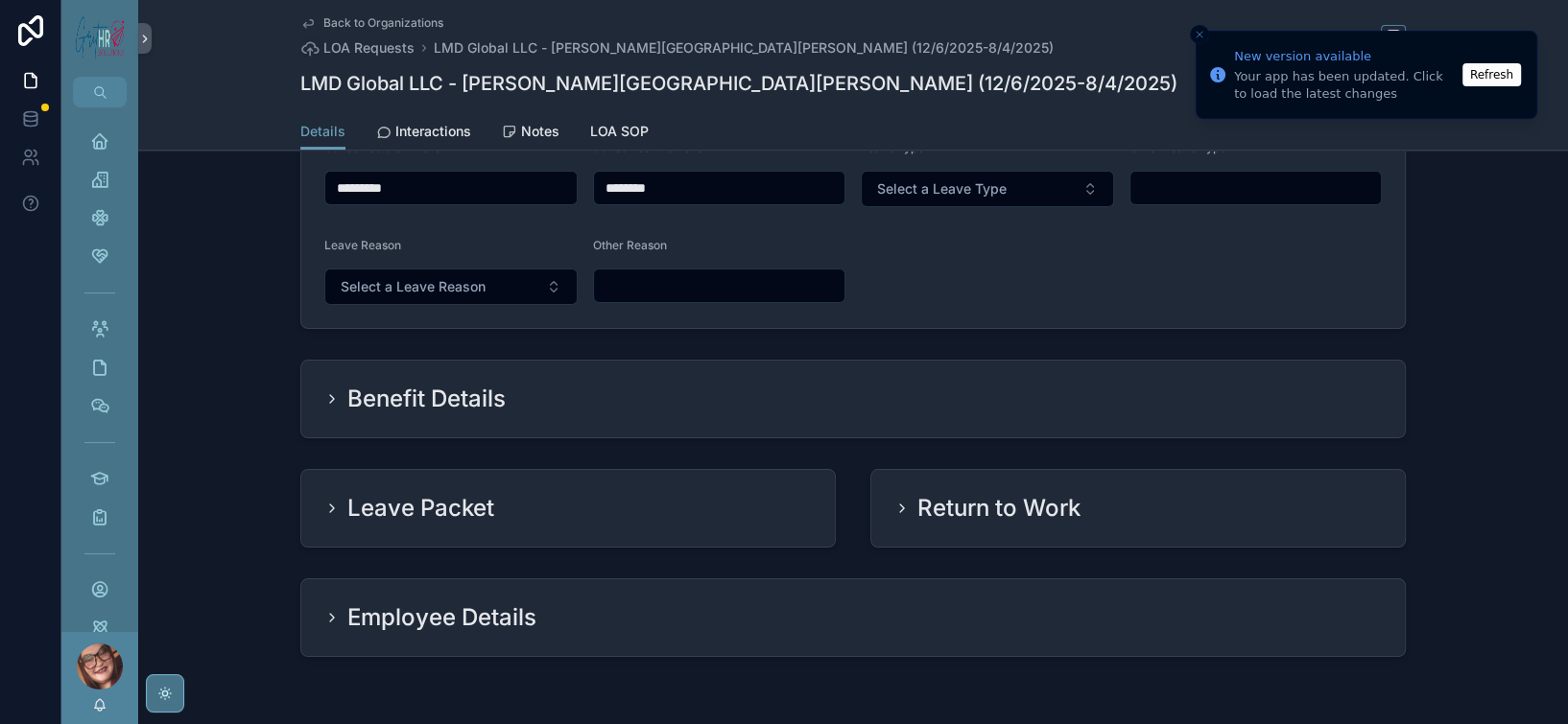
click at [956, 207] on div "Leave Type Select a Leave Type" at bounding box center [987, 174] width 254 height 68
click at [958, 207] on button "Select a Leave Type" at bounding box center [987, 189] width 254 height 37
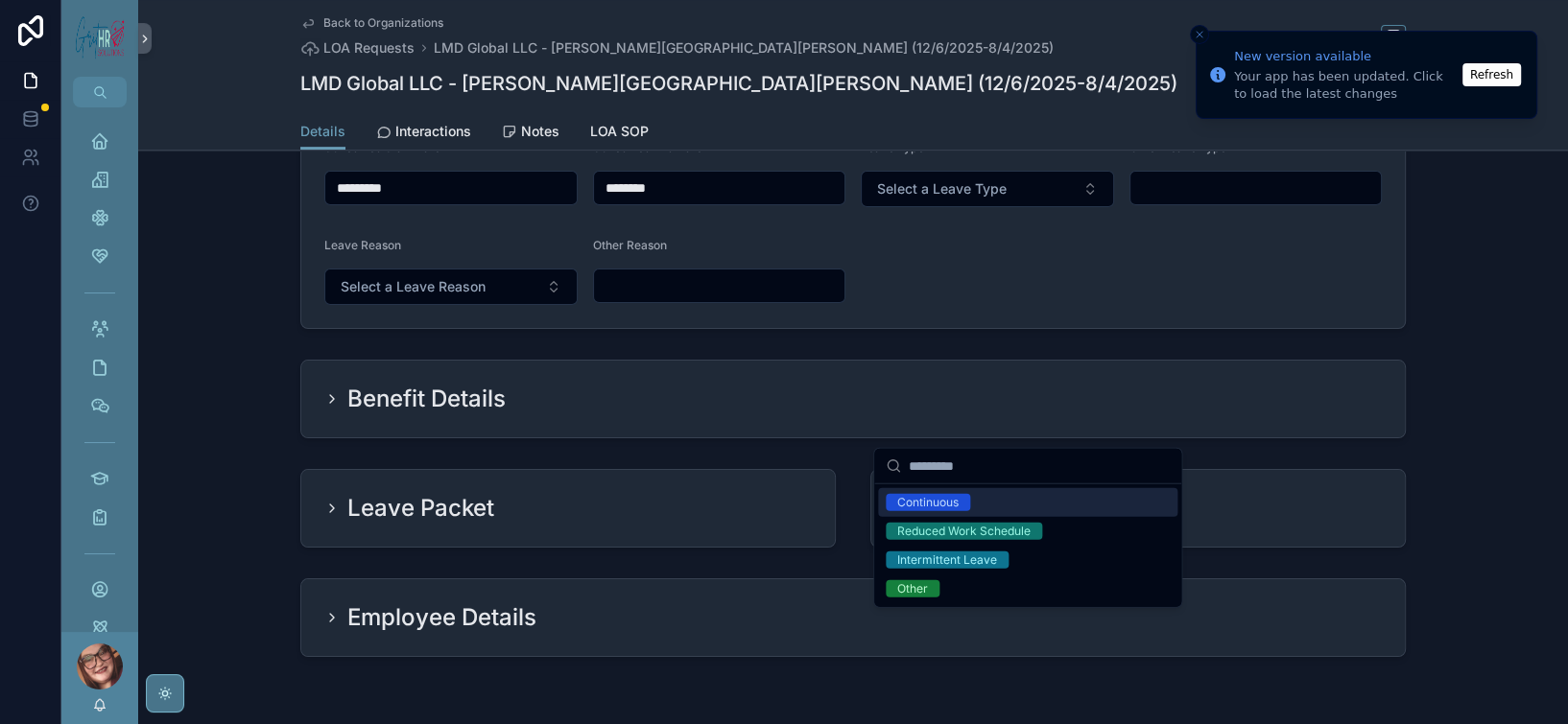
click at [958, 511] on div "Continuous" at bounding box center [928, 502] width 62 height 17
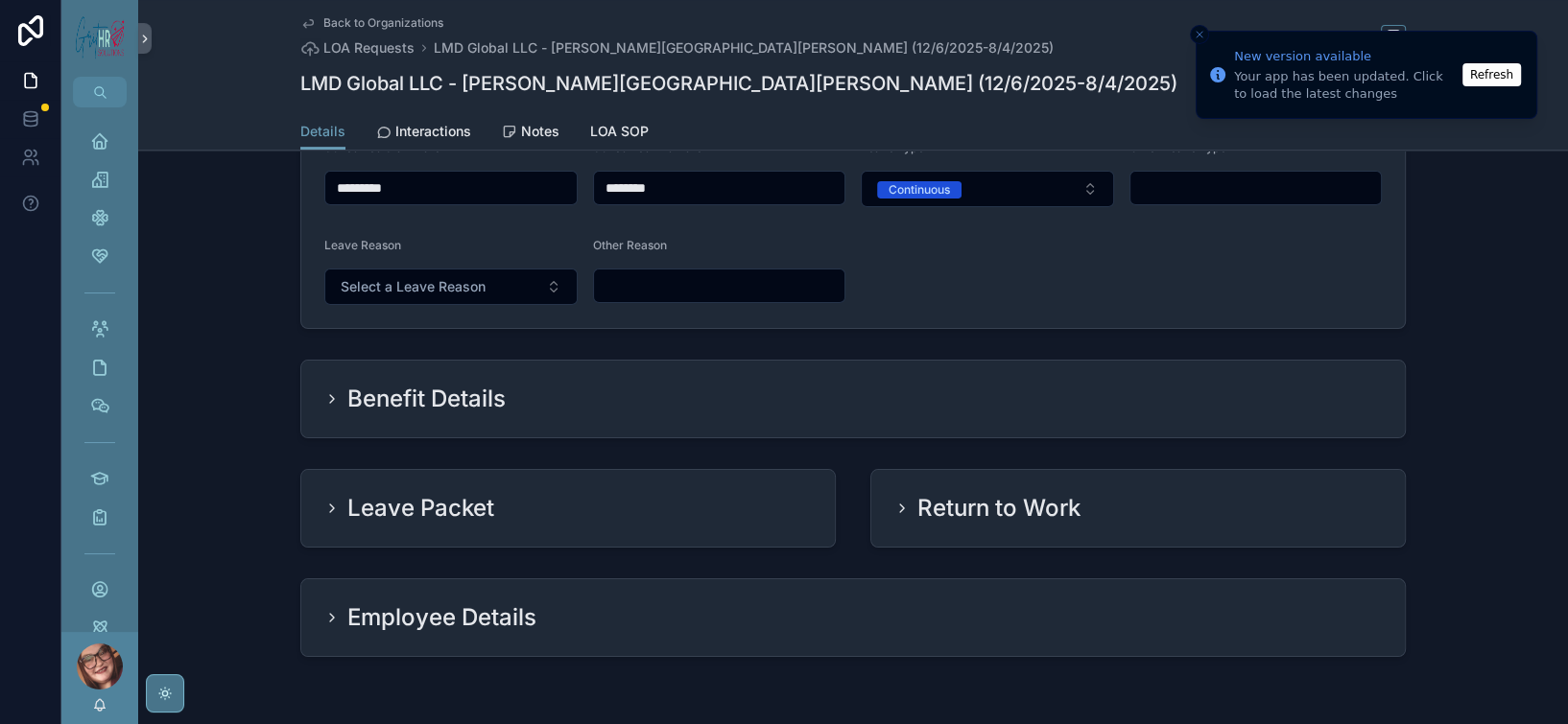
scroll to position [895, 0]
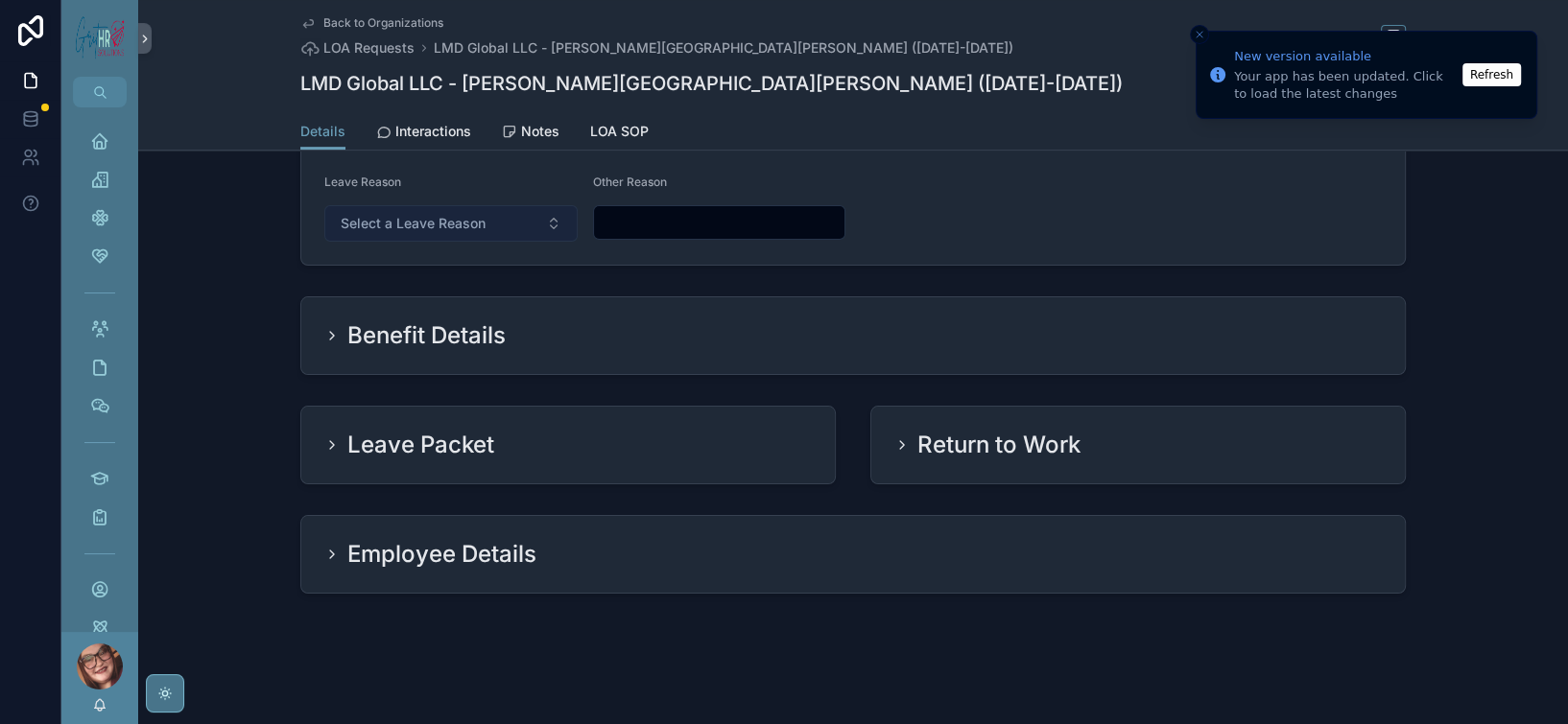
click at [418, 242] on button "Select a Leave Reason" at bounding box center [451, 223] width 254 height 37
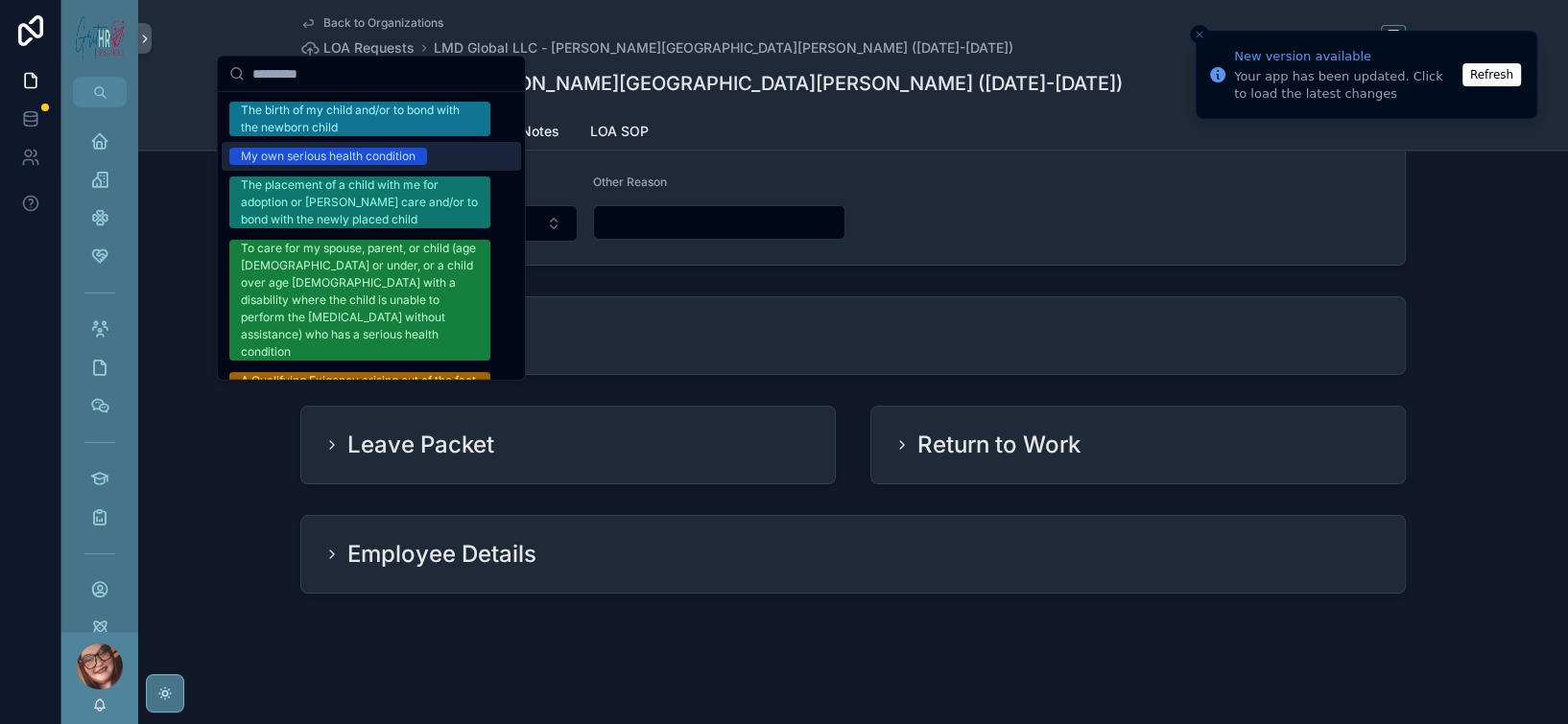
click at [375, 165] on div "My own serious health condition" at bounding box center [328, 156] width 175 height 17
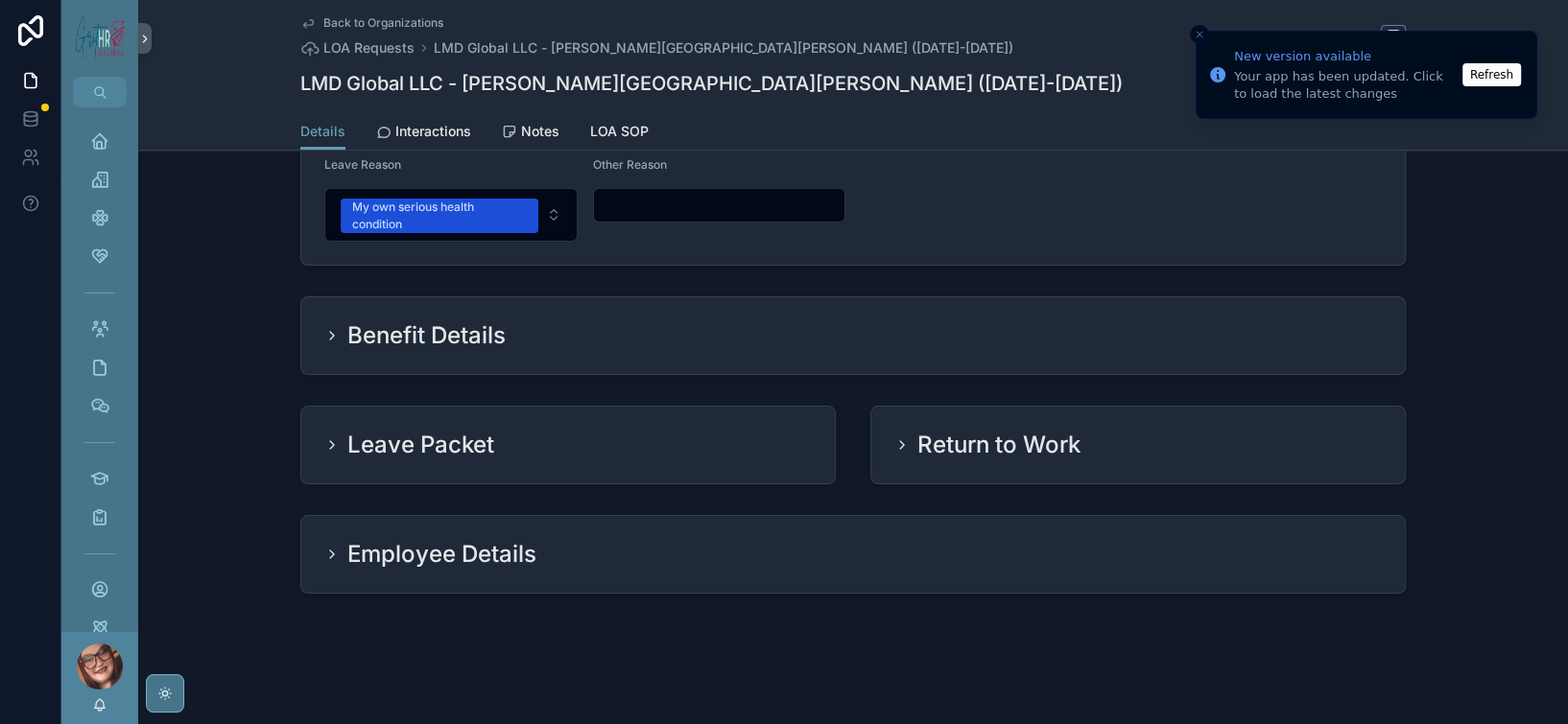
scroll to position [1022, 0]
click at [1196, 31] on icon "Close toast" at bounding box center [1200, 35] width 12 height 12
click at [1492, 77] on button "Refresh" at bounding box center [1491, 75] width 59 height 23
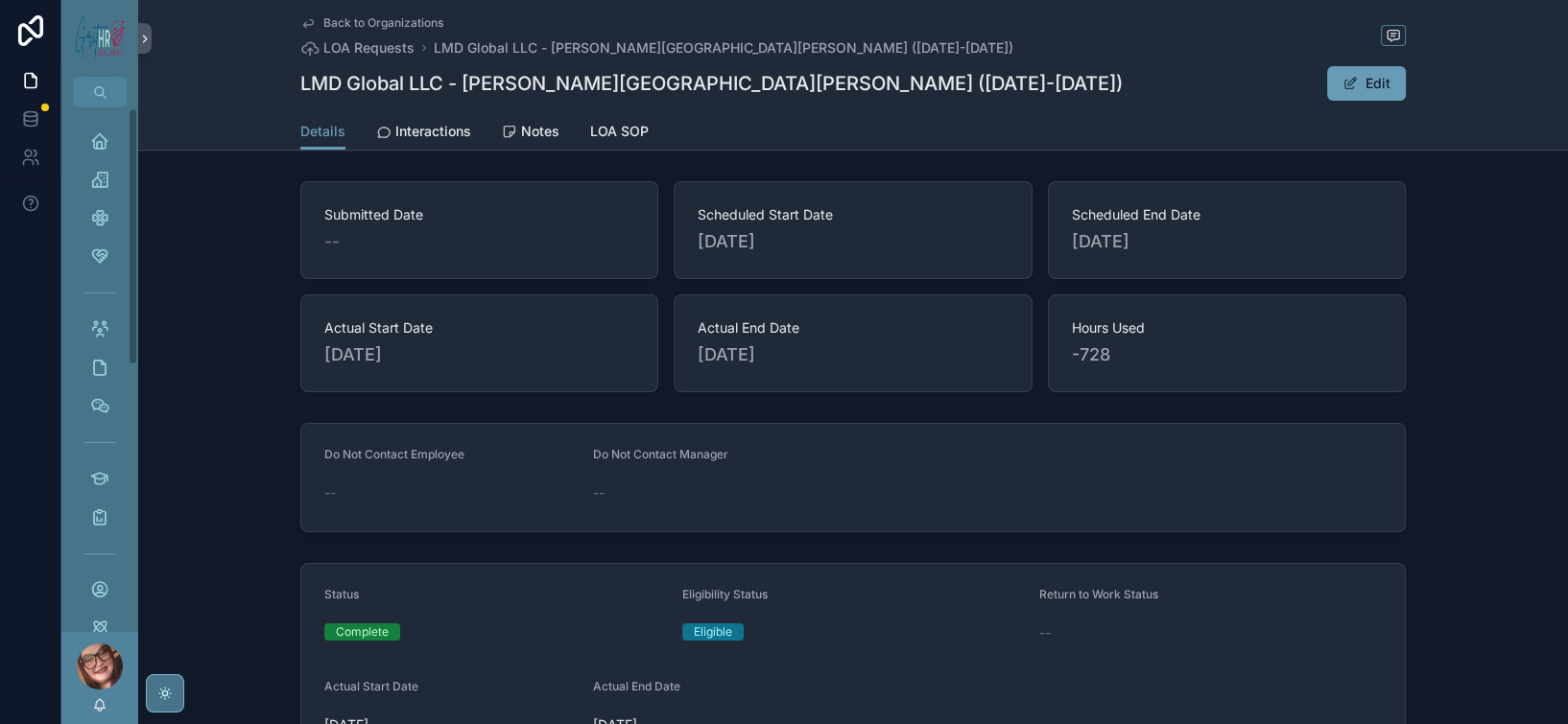
click at [518, 337] on span "Actual Start Date" at bounding box center [479, 327] width 309 height 19
click at [1358, 91] on span "scrollable content" at bounding box center [1349, 83] width 15 height 15
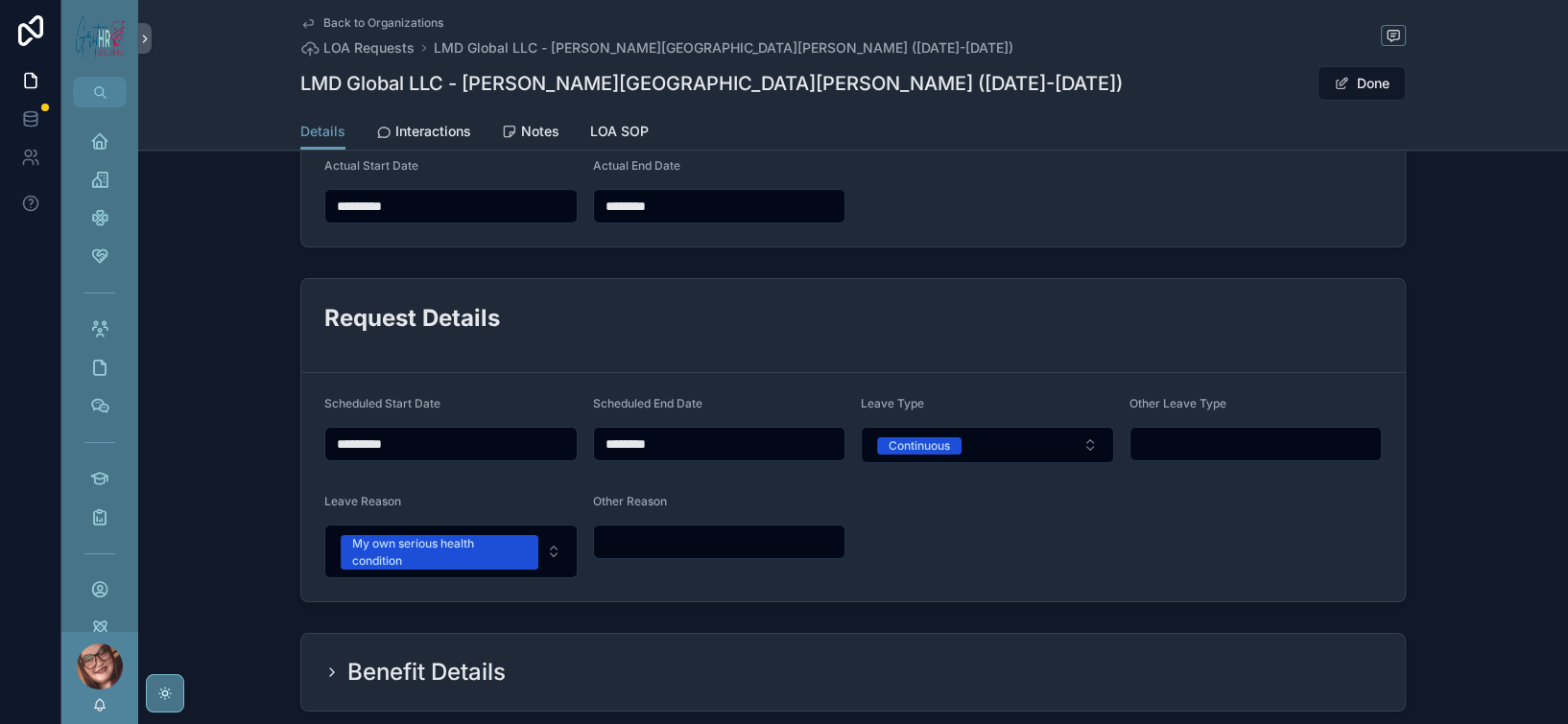
scroll to position [638, 0]
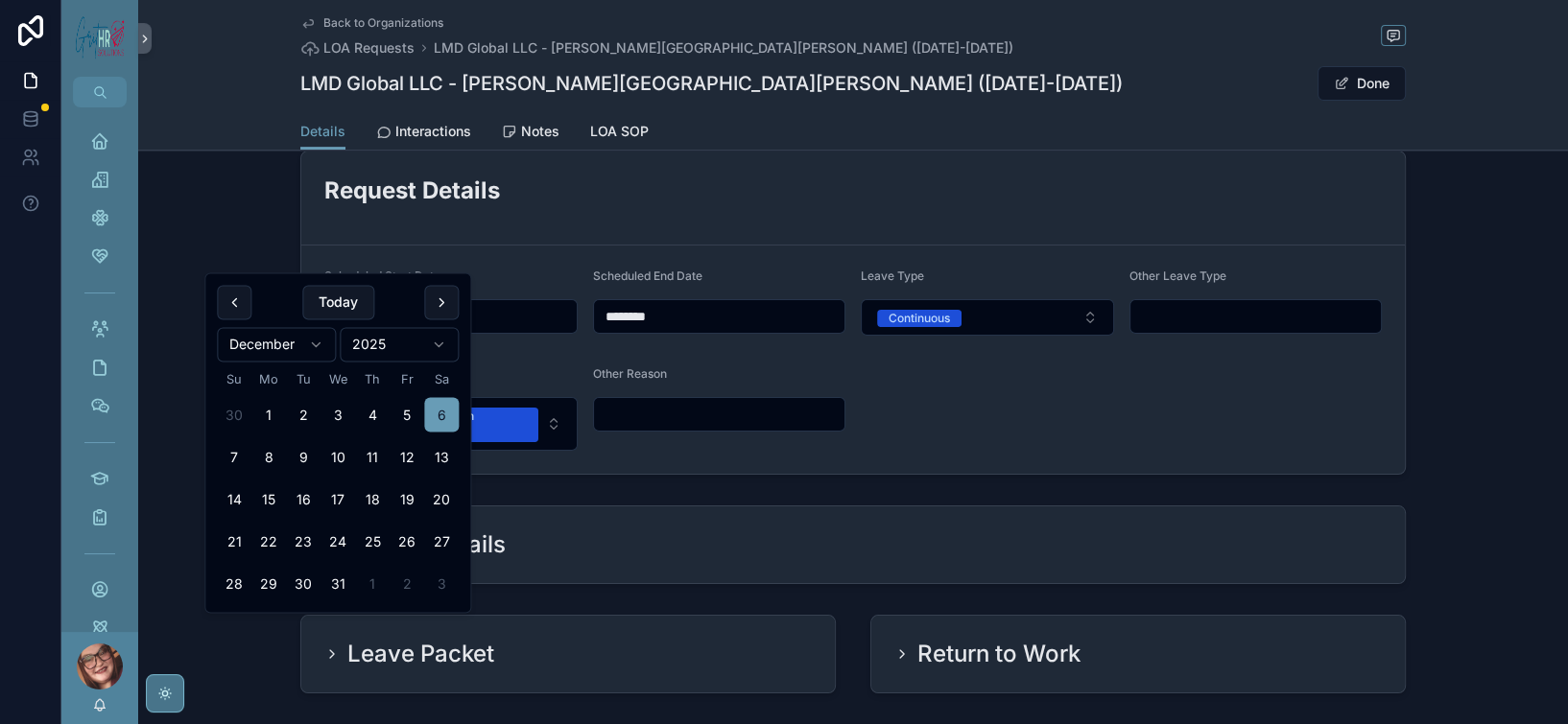
click at [362, 92] on input "*********" at bounding box center [451, 79] width 252 height 27
click at [404, 366] on html "Home Organizations Onboarding Client Services Contacts Documents Meetings/Inter…" at bounding box center [784, 362] width 1568 height 724
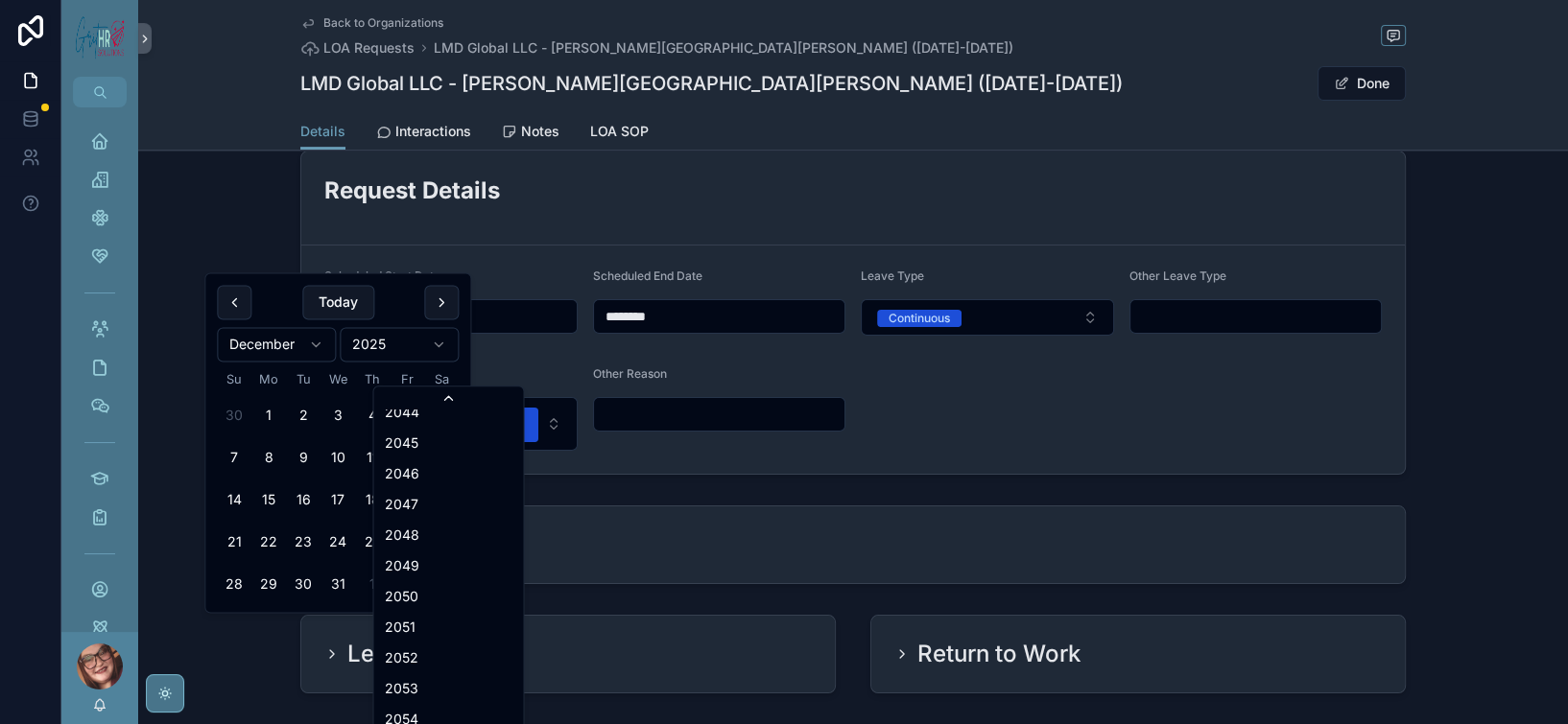
scroll to position [4565, 0]
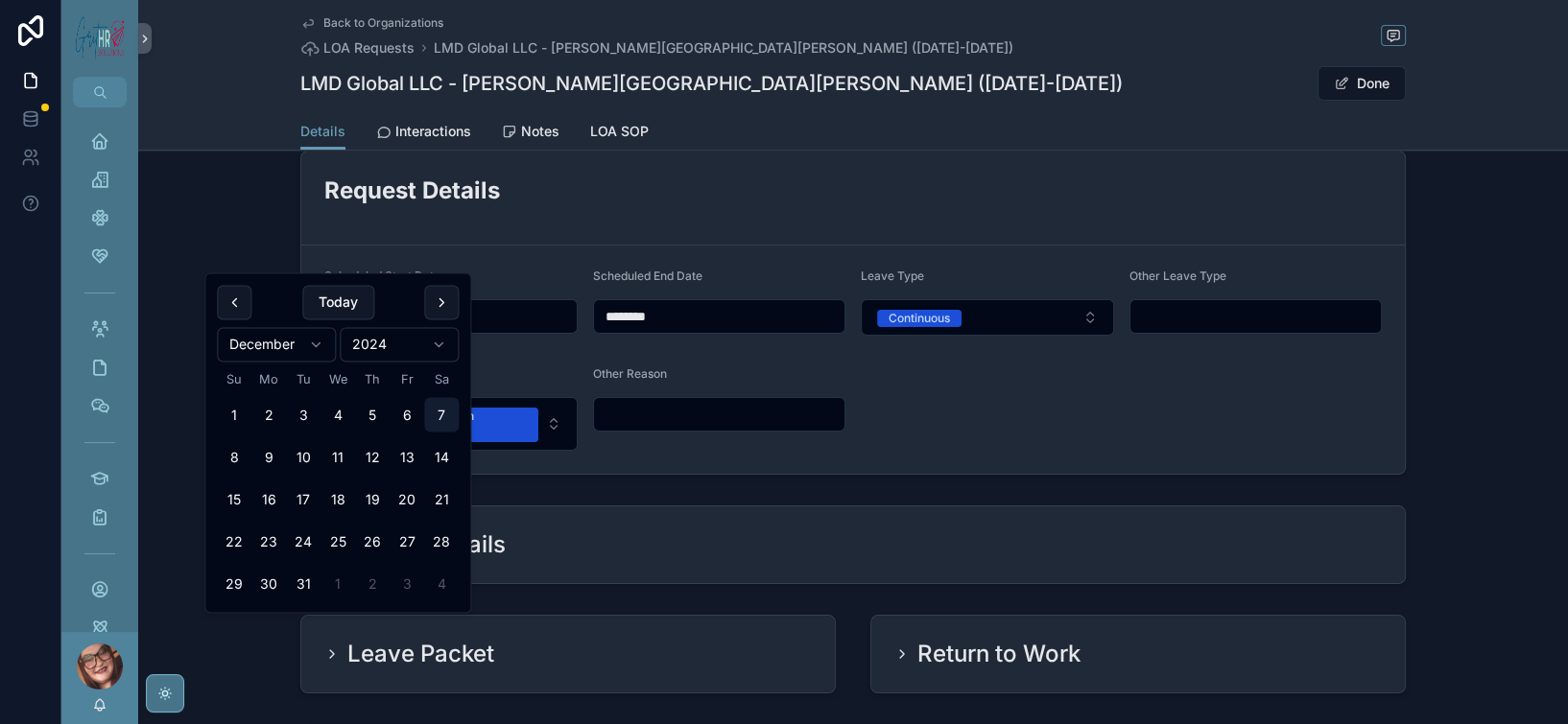
click at [459, 433] on button "7" at bounding box center [441, 415] width 35 height 35
click at [424, 433] on button "6" at bounding box center [407, 415] width 35 height 35
type input "*********"
click at [934, 246] on div "Request Details" at bounding box center [853, 198] width 1103 height 94
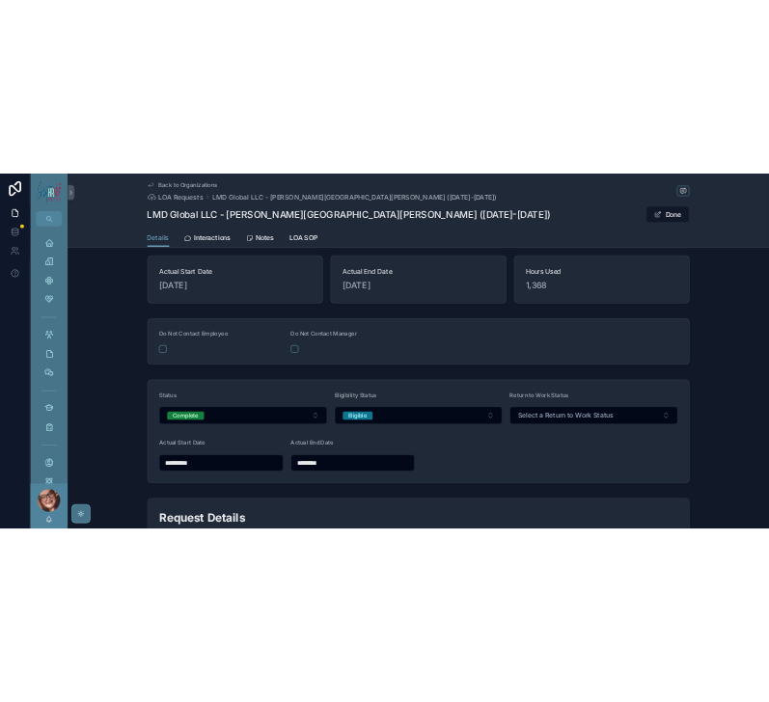
scroll to position [0, 0]
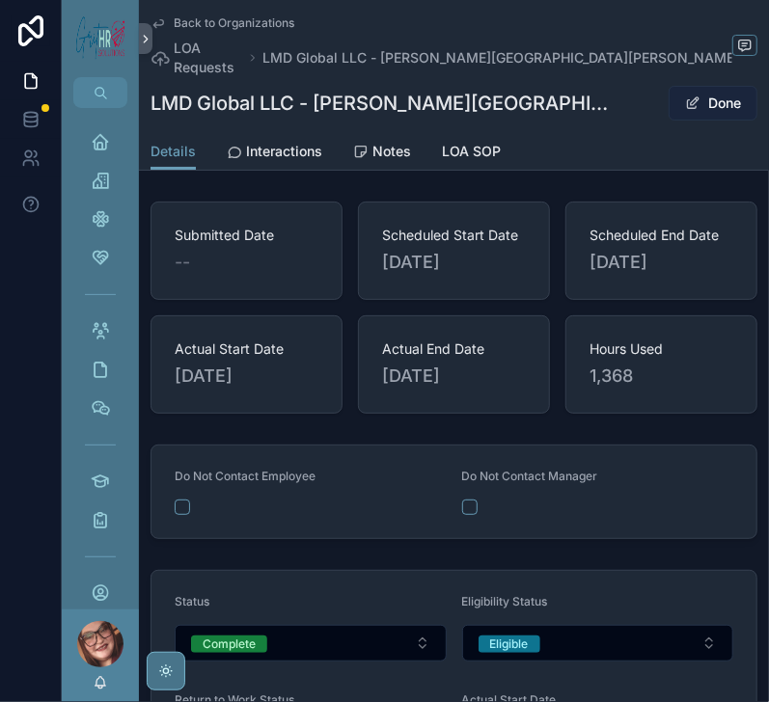
click at [671, 119] on button "Done" at bounding box center [712, 103] width 89 height 35
